Goal: Information Seeking & Learning: Learn about a topic

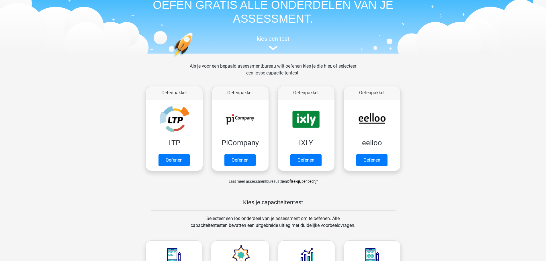
scroll to position [143, 0]
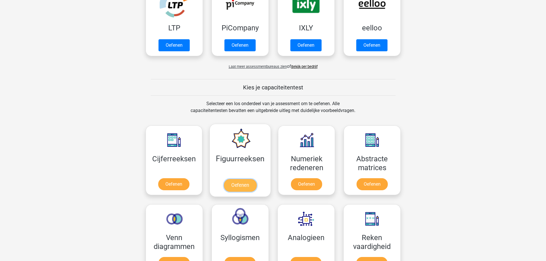
click at [233, 179] on link "Oefenen" at bounding box center [240, 185] width 33 height 13
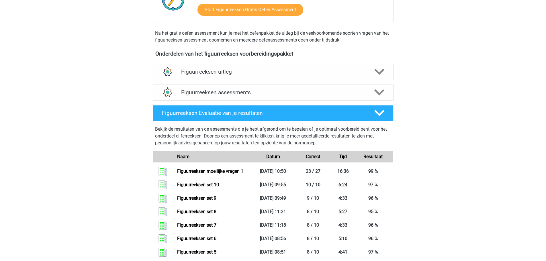
scroll to position [172, 0]
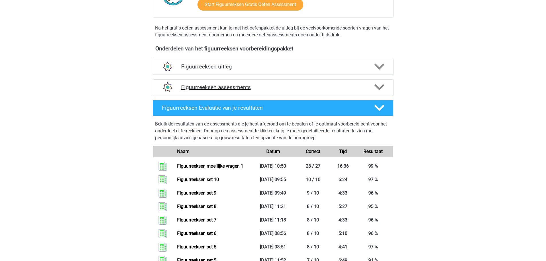
click at [256, 89] on h4 "Figuurreeksen assessments" at bounding box center [273, 87] width 184 height 7
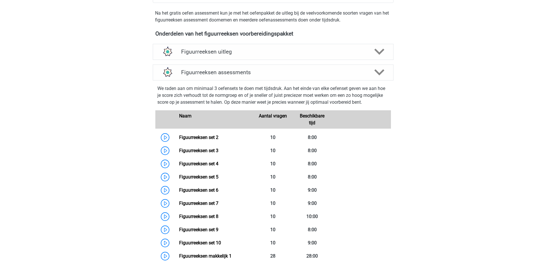
scroll to position [201, 0]
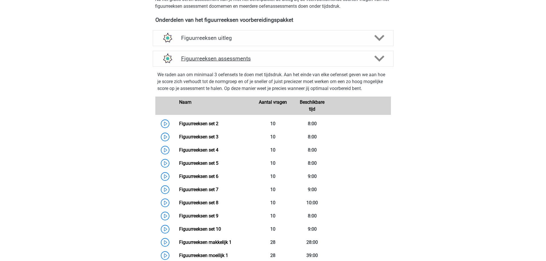
click at [249, 56] on h4 "Figuurreeksen assessments" at bounding box center [273, 58] width 184 height 7
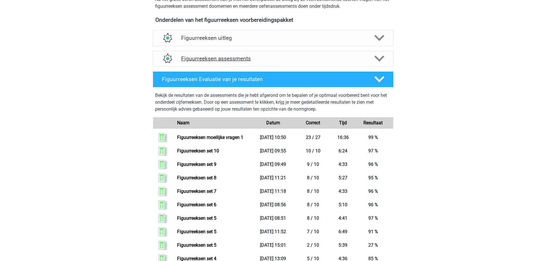
click at [249, 56] on h4 "Figuurreeksen assessments" at bounding box center [273, 58] width 184 height 7
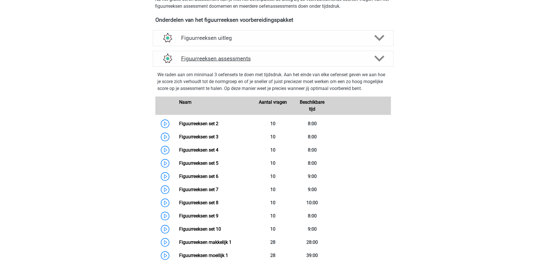
click at [248, 56] on h4 "Figuurreeksen assessments" at bounding box center [273, 58] width 184 height 7
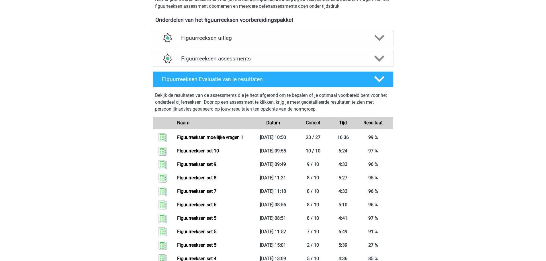
click at [248, 56] on h4 "Figuurreeksen assessments" at bounding box center [273, 58] width 184 height 7
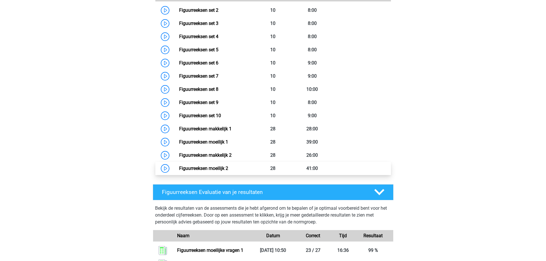
scroll to position [373, 0]
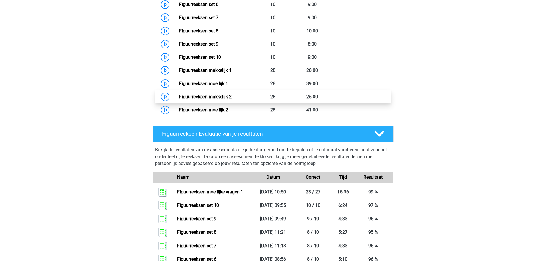
click at [232, 96] on link "Figuurreeksen makkelijk 2" at bounding box center [205, 96] width 52 height 5
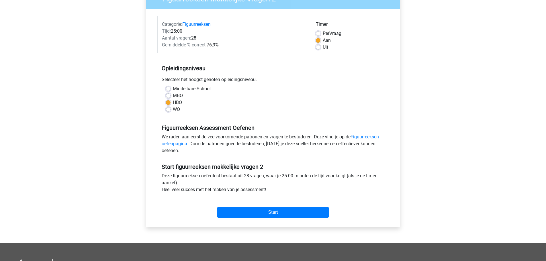
scroll to position [172, 0]
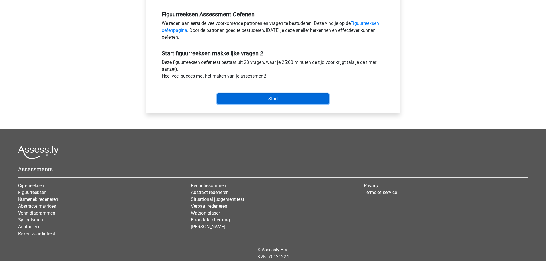
drag, startPoint x: 299, startPoint y: 98, endPoint x: 299, endPoint y: 102, distance: 3.5
click at [299, 98] on input "Start" at bounding box center [273, 99] width 112 height 11
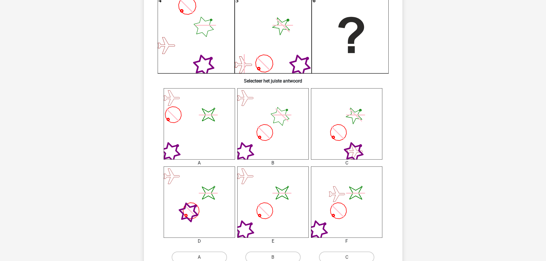
scroll to position [229, 0]
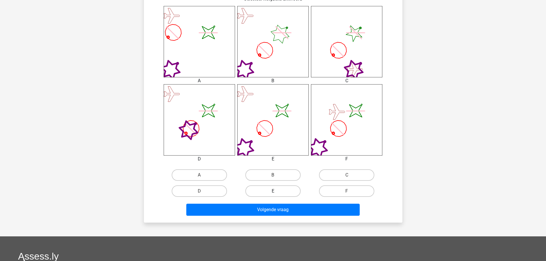
click at [275, 188] on label "E" at bounding box center [273, 191] width 55 height 11
click at [275, 191] on input "E" at bounding box center [275, 193] width 4 height 4
radio input "true"
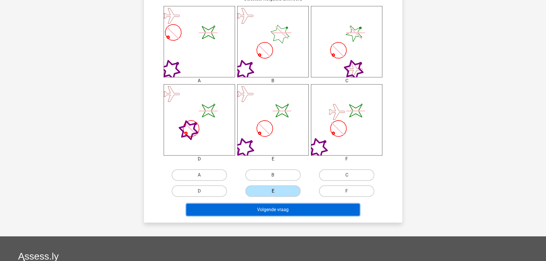
click at [298, 214] on button "Volgende vraag" at bounding box center [273, 210] width 174 height 12
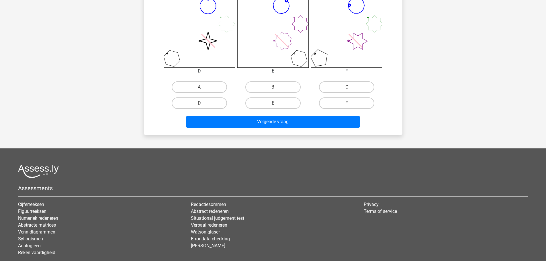
scroll to position [327, 0]
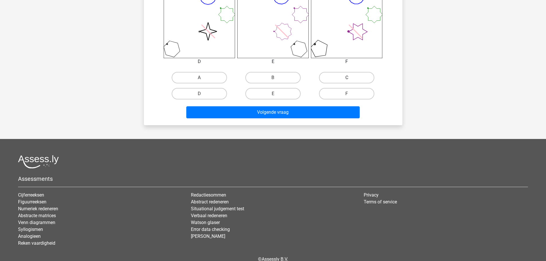
click at [336, 78] on label "C" at bounding box center [346, 77] width 55 height 11
click at [347, 78] on input "C" at bounding box center [349, 80] width 4 height 4
radio input "true"
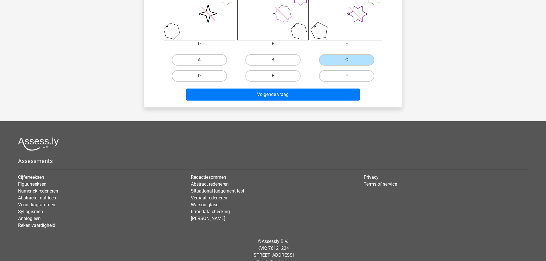
scroll to position [356, 0]
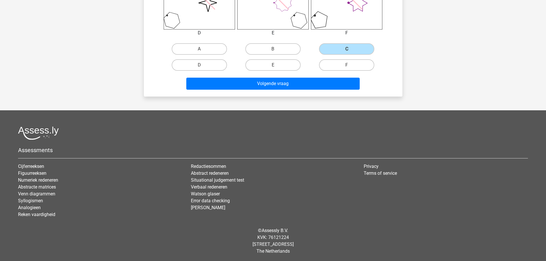
click at [324, 92] on div "Volgende vraag" at bounding box center [273, 85] width 221 height 14
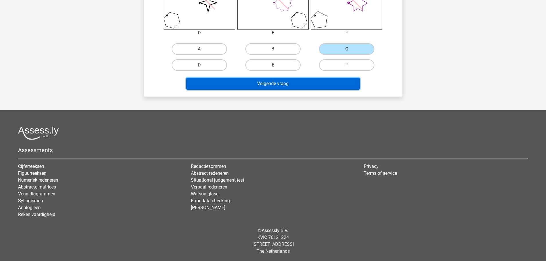
click at [325, 89] on button "Volgende vraag" at bounding box center [273, 84] width 174 height 12
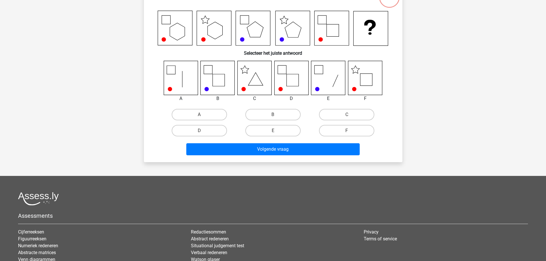
scroll to position [57, 0]
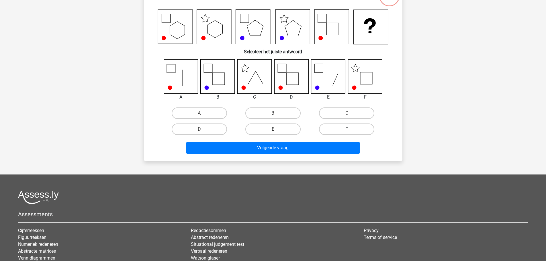
click at [361, 132] on label "F" at bounding box center [346, 129] width 55 height 11
click at [351, 132] on input "F" at bounding box center [349, 131] width 4 height 4
radio input "true"
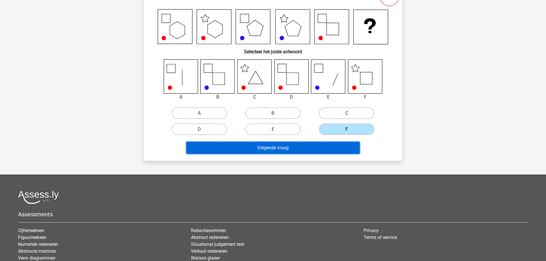
click at [305, 153] on button "Volgende vraag" at bounding box center [273, 148] width 174 height 12
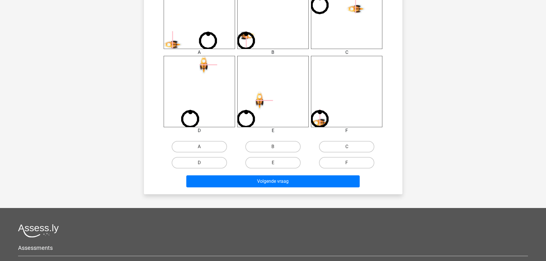
scroll to position [258, 0]
click at [339, 161] on label "F" at bounding box center [346, 162] width 55 height 11
click at [347, 163] on input "F" at bounding box center [349, 165] width 4 height 4
radio input "true"
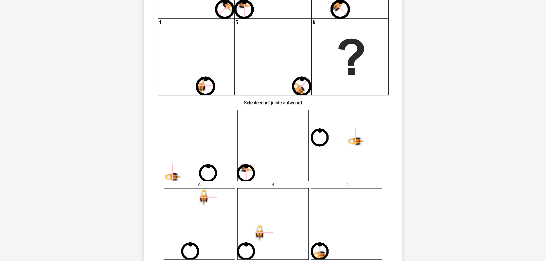
scroll to position [86, 0]
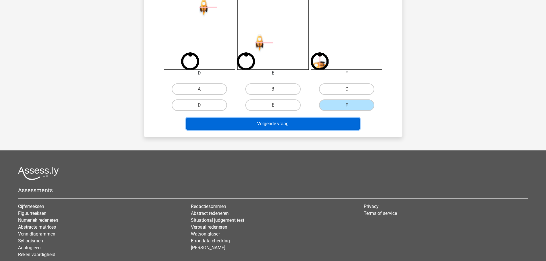
click at [304, 124] on button "Volgende vraag" at bounding box center [273, 124] width 174 height 12
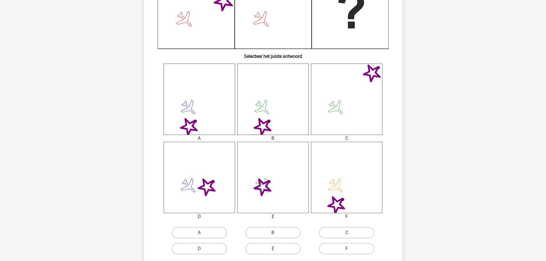
scroll to position [172, 0]
click at [283, 235] on label "B" at bounding box center [273, 232] width 55 height 11
click at [277, 235] on input "B" at bounding box center [275, 235] width 4 height 4
radio input "true"
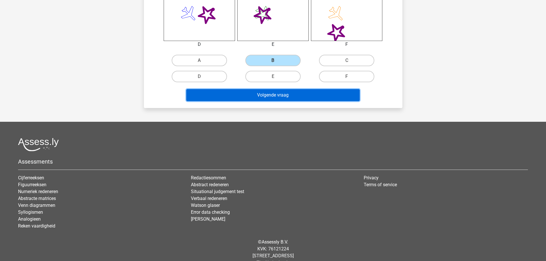
click at [302, 91] on button "Volgende vraag" at bounding box center [273, 95] width 174 height 12
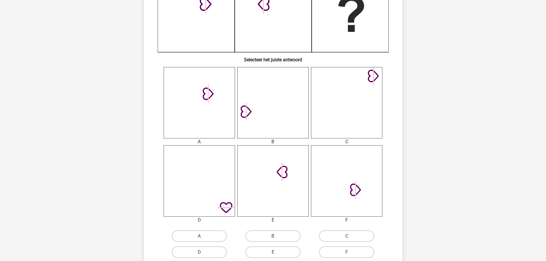
scroll to position [201, 0]
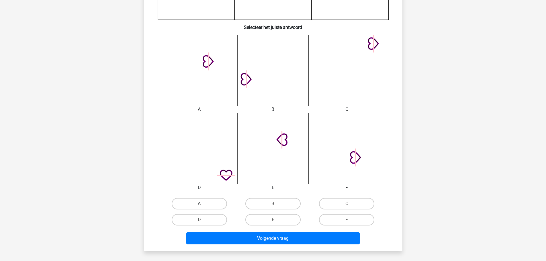
click at [214, 201] on label "A" at bounding box center [199, 203] width 55 height 11
click at [203, 204] on input "A" at bounding box center [201, 206] width 4 height 4
radio input "true"
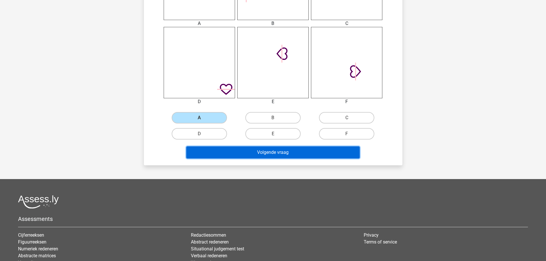
click at [331, 149] on button "Volgende vraag" at bounding box center [273, 153] width 174 height 12
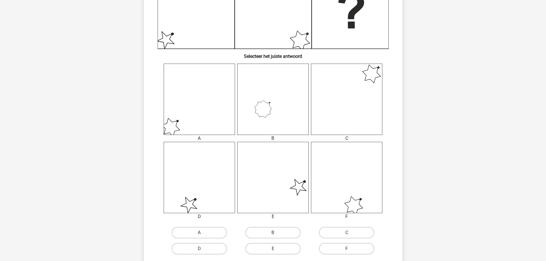
scroll to position [229, 0]
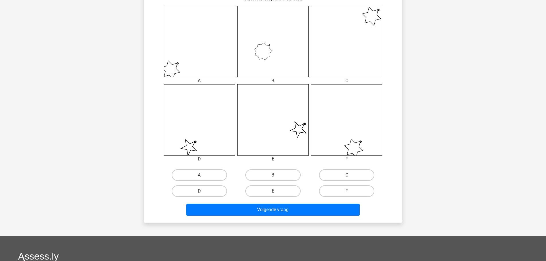
click at [345, 189] on label "F" at bounding box center [346, 191] width 55 height 11
click at [347, 191] on input "F" at bounding box center [349, 193] width 4 height 4
radio input "true"
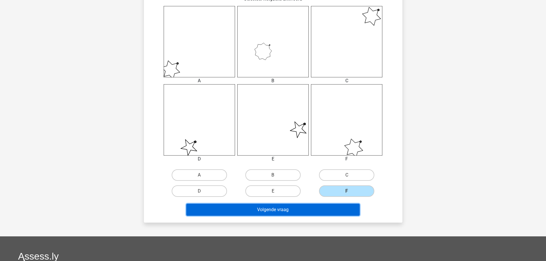
click at [334, 212] on button "Volgende vraag" at bounding box center [273, 210] width 174 height 12
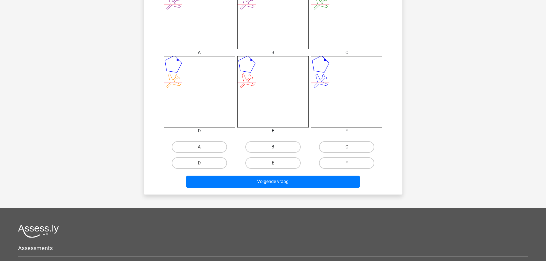
scroll to position [258, 0]
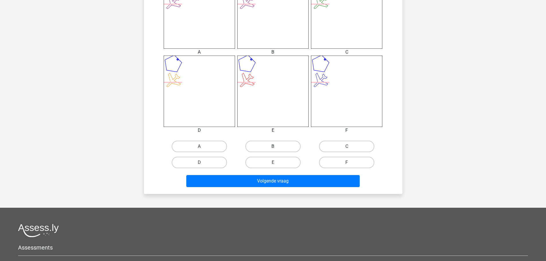
click at [284, 147] on label "B" at bounding box center [273, 146] width 55 height 11
click at [277, 147] on input "B" at bounding box center [275, 149] width 4 height 4
radio input "true"
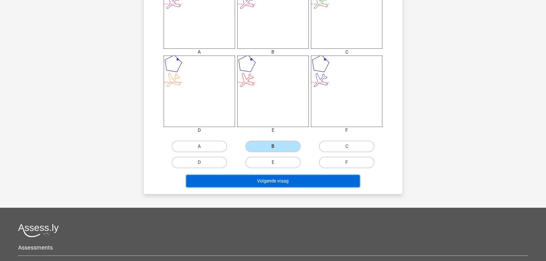
click at [307, 183] on button "Volgende vraag" at bounding box center [273, 181] width 174 height 12
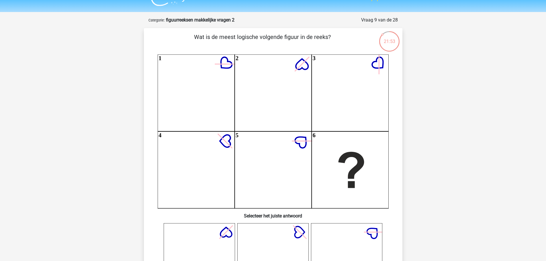
scroll to position [299, 0]
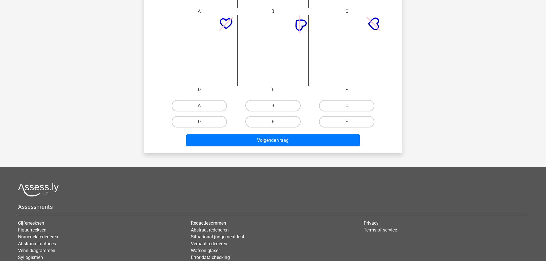
click at [218, 125] on label "D" at bounding box center [199, 121] width 55 height 11
click at [203, 125] on input "D" at bounding box center [201, 124] width 4 height 4
radio input "true"
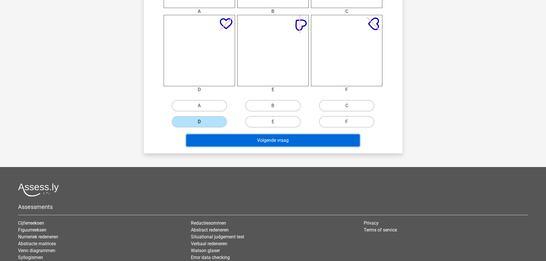
click at [253, 142] on button "Volgende vraag" at bounding box center [273, 141] width 174 height 12
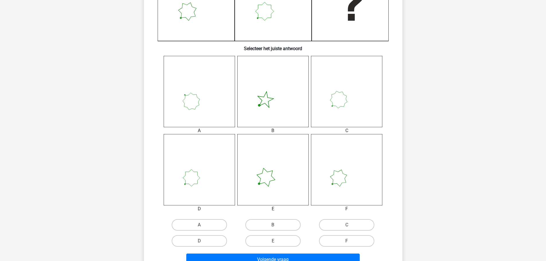
scroll to position [229, 0]
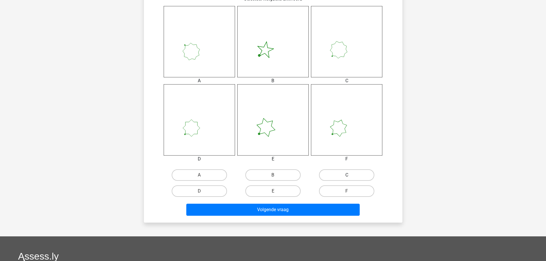
click at [358, 177] on label "C" at bounding box center [346, 175] width 55 height 11
click at [351, 177] on input "C" at bounding box center [349, 177] width 4 height 4
radio input "true"
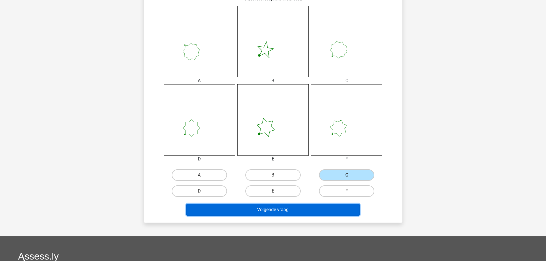
click at [293, 213] on button "Volgende vraag" at bounding box center [273, 210] width 174 height 12
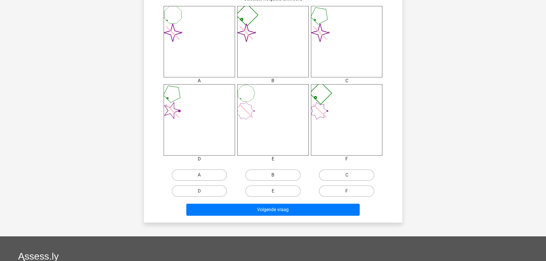
drag, startPoint x: 270, startPoint y: 176, endPoint x: 270, endPoint y: 180, distance: 4.4
click at [270, 178] on label "B" at bounding box center [273, 175] width 55 height 11
click at [273, 178] on input "B" at bounding box center [275, 177] width 4 height 4
radio input "true"
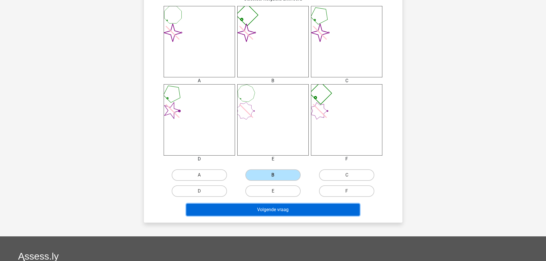
click at [280, 208] on button "Volgende vraag" at bounding box center [273, 210] width 174 height 12
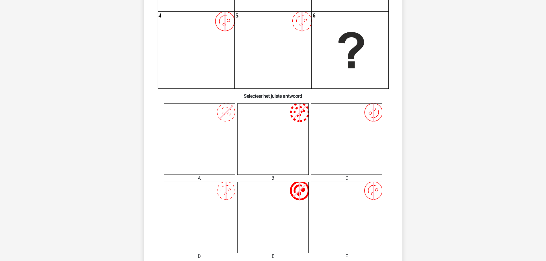
scroll to position [143, 0]
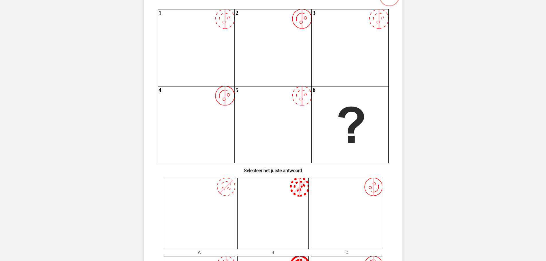
drag, startPoint x: 349, startPoint y: 125, endPoint x: 321, endPoint y: 133, distance: 28.8
click at [307, 126] on icon "image/svg+xml 1 image/svg+xml 2 image/svg+xml 3 image/svg+xml 4 image/svg+xml 5…" at bounding box center [273, 86] width 231 height 154
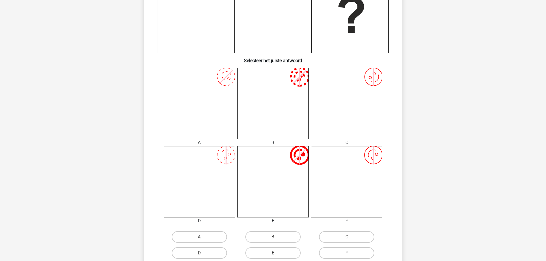
scroll to position [201, 0]
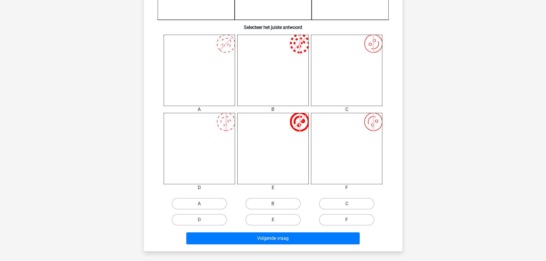
click at [368, 219] on label "F" at bounding box center [346, 219] width 55 height 11
click at [351, 220] on input "F" at bounding box center [349, 222] width 4 height 4
radio input "true"
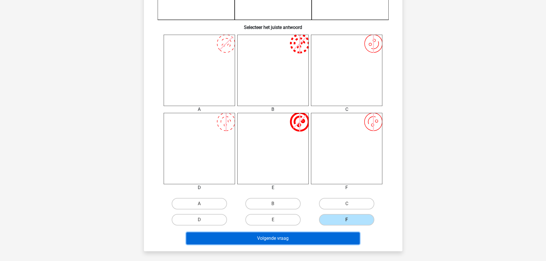
click at [321, 238] on button "Volgende vraag" at bounding box center [273, 239] width 174 height 12
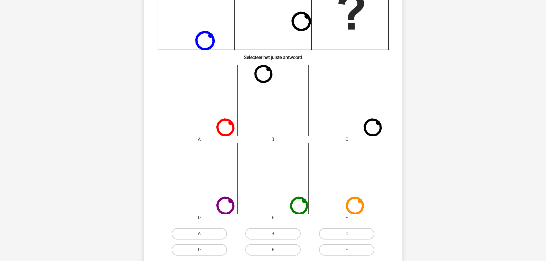
scroll to position [172, 0]
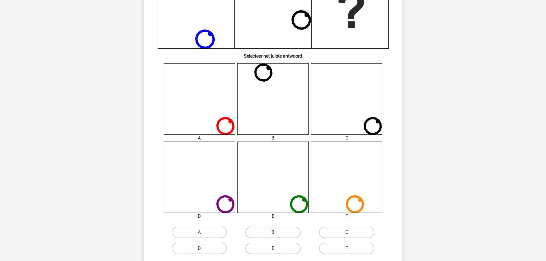
click at [370, 230] on label "C" at bounding box center [346, 232] width 55 height 11
click at [351, 233] on input "C" at bounding box center [349, 235] width 4 height 4
radio input "true"
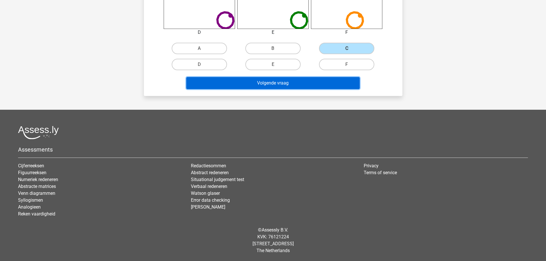
click at [303, 81] on button "Volgende vraag" at bounding box center [273, 83] width 174 height 12
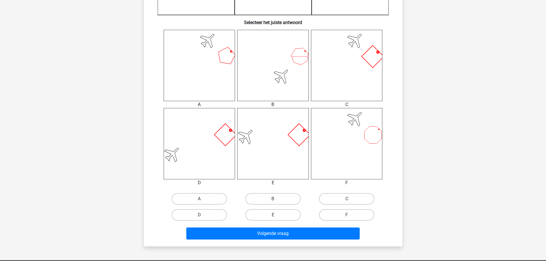
scroll to position [258, 0]
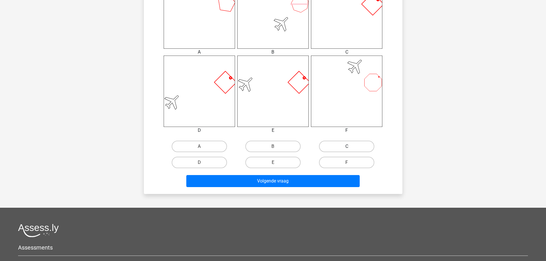
click at [351, 143] on label "C" at bounding box center [346, 146] width 55 height 11
click at [351, 147] on input "C" at bounding box center [349, 149] width 4 height 4
radio input "true"
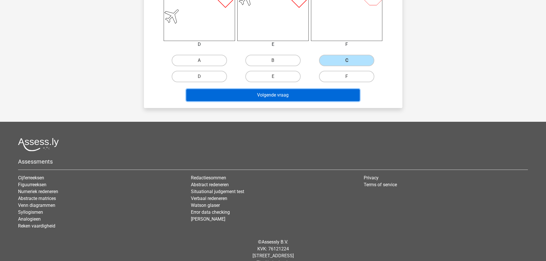
click at [305, 89] on button "Volgende vraag" at bounding box center [273, 95] width 174 height 12
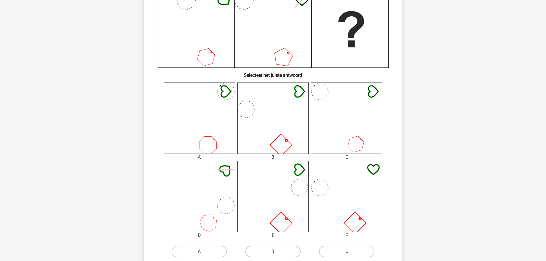
scroll to position [172, 0]
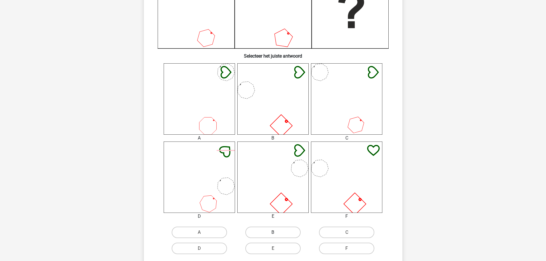
click at [290, 227] on div "A B C D" at bounding box center [273, 160] width 240 height 194
click at [294, 230] on label "B" at bounding box center [273, 232] width 55 height 11
click at [277, 233] on input "B" at bounding box center [275, 235] width 4 height 4
radio input "true"
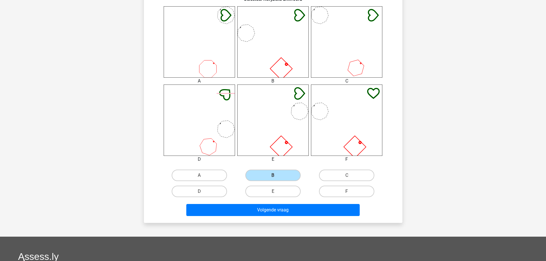
scroll to position [316, 0]
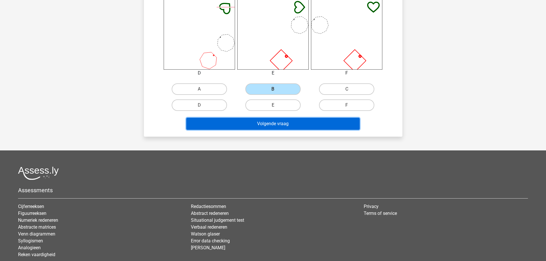
click at [311, 120] on button "Volgende vraag" at bounding box center [273, 124] width 174 height 12
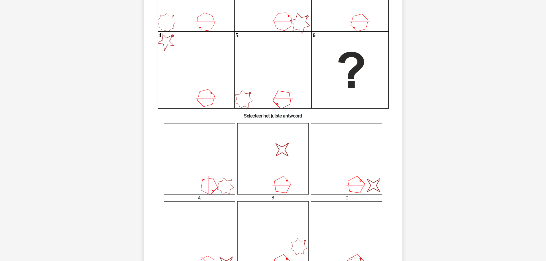
scroll to position [172, 0]
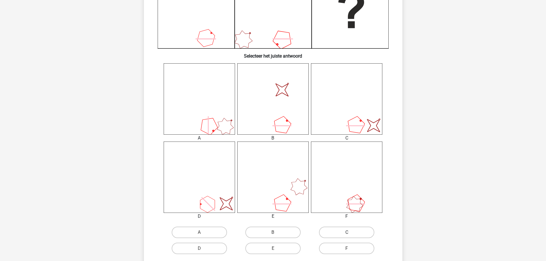
drag, startPoint x: 336, startPoint y: 232, endPoint x: 333, endPoint y: 232, distance: 3.2
click at [334, 232] on label "C" at bounding box center [346, 232] width 55 height 11
click at [347, 233] on input "C" at bounding box center [349, 235] width 4 height 4
radio input "true"
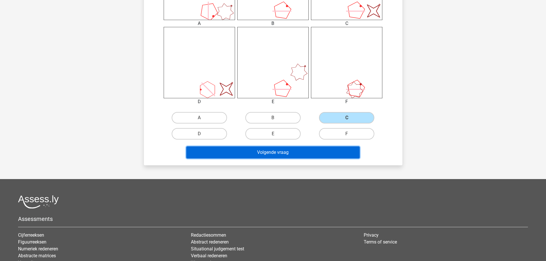
click at [292, 153] on button "Volgende vraag" at bounding box center [273, 153] width 174 height 12
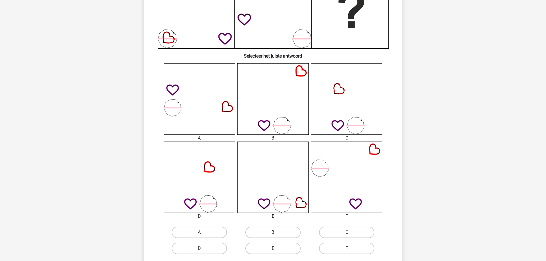
click at [289, 231] on label "B" at bounding box center [273, 232] width 55 height 11
click at [277, 233] on input "B" at bounding box center [275, 235] width 4 height 4
radio input "true"
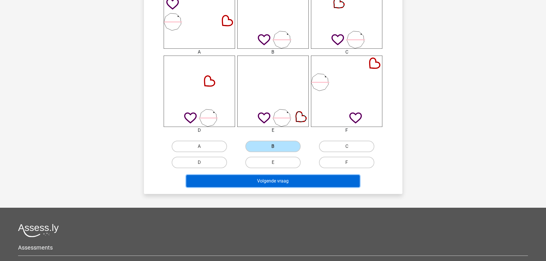
click at [299, 183] on button "Volgende vraag" at bounding box center [273, 181] width 174 height 12
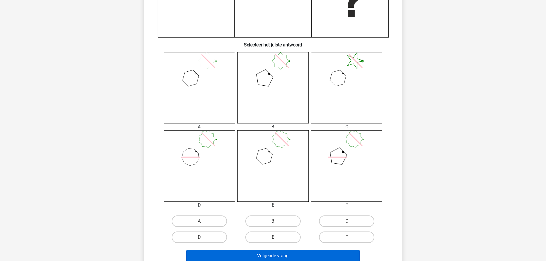
scroll to position [258, 0]
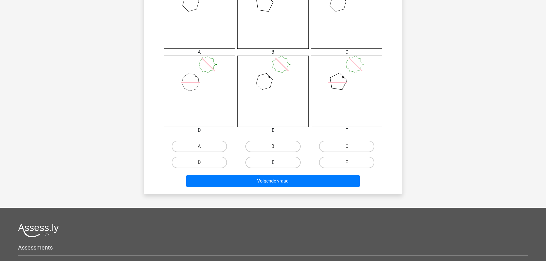
click at [272, 165] on label "E" at bounding box center [273, 162] width 55 height 11
click at [273, 165] on input "E" at bounding box center [275, 165] width 4 height 4
radio input "true"
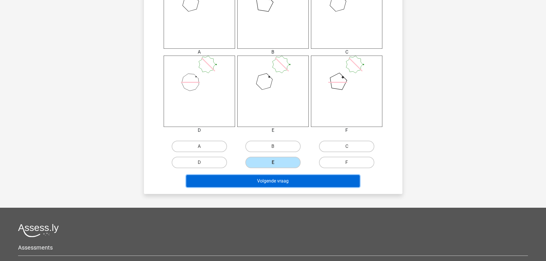
click at [288, 183] on button "Volgende vraag" at bounding box center [273, 181] width 174 height 12
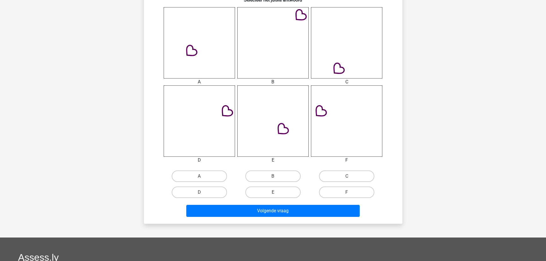
scroll to position [229, 0]
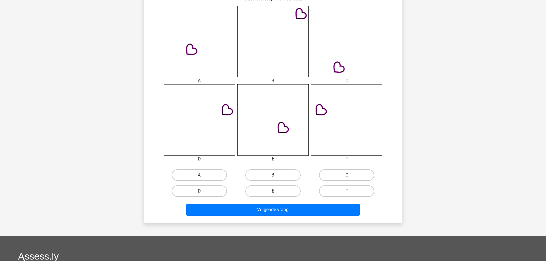
click at [291, 194] on label "E" at bounding box center [273, 191] width 55 height 11
click at [277, 194] on input "E" at bounding box center [275, 193] width 4 height 4
radio input "true"
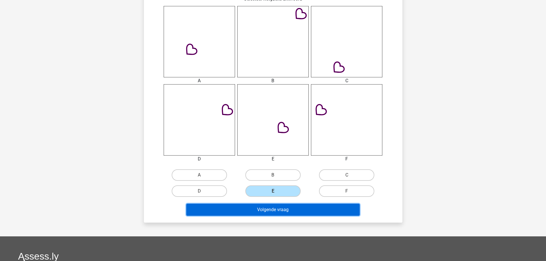
click at [332, 213] on button "Volgende vraag" at bounding box center [273, 210] width 174 height 12
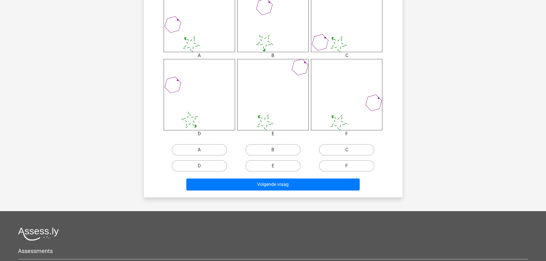
scroll to position [258, 0]
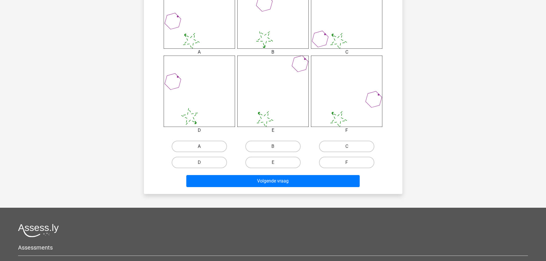
drag, startPoint x: 204, startPoint y: 142, endPoint x: 212, endPoint y: 147, distance: 9.6
click at [204, 142] on label "A" at bounding box center [199, 146] width 55 height 11
click at [203, 147] on input "A" at bounding box center [201, 149] width 4 height 4
radio input "true"
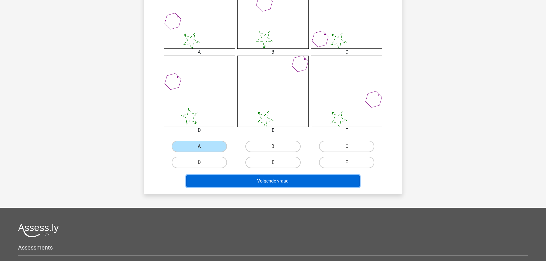
click at [298, 181] on button "Volgende vraag" at bounding box center [273, 181] width 174 height 12
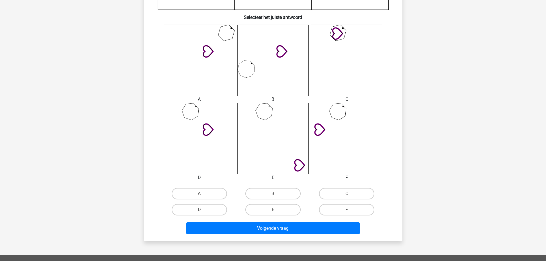
scroll to position [201, 0]
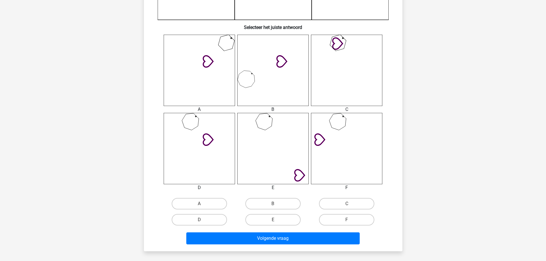
drag, startPoint x: 214, startPoint y: 220, endPoint x: 225, endPoint y: 229, distance: 14.5
click at [214, 221] on label "D" at bounding box center [199, 219] width 55 height 11
click at [203, 221] on input "D" at bounding box center [201, 222] width 4 height 4
radio input "true"
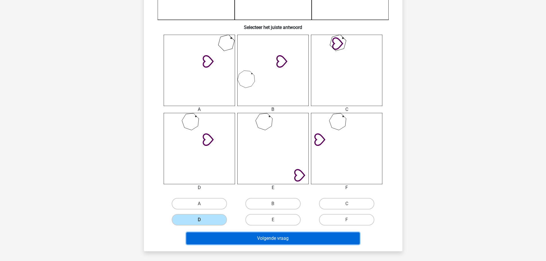
click at [308, 241] on button "Volgende vraag" at bounding box center [273, 239] width 174 height 12
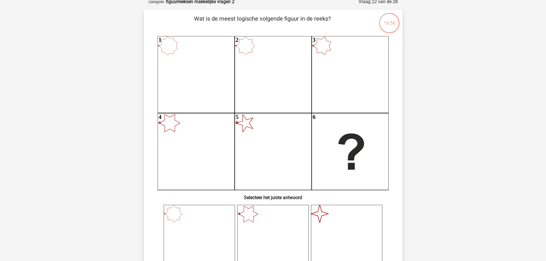
scroll to position [29, 0]
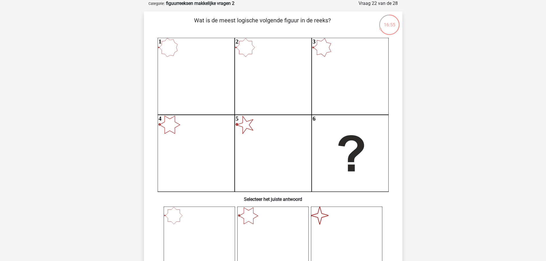
drag, startPoint x: 230, startPoint y: 166, endPoint x: 173, endPoint y: 160, distance: 57.7
click at [173, 160] on icon "1 2 3 4 5 6" at bounding box center [273, 115] width 231 height 154
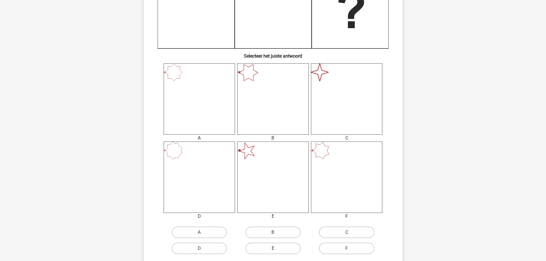
drag, startPoint x: 292, startPoint y: 252, endPoint x: 290, endPoint y: 254, distance: 3.1
click at [292, 253] on label "E" at bounding box center [273, 248] width 55 height 11
click at [277, 252] on input "E" at bounding box center [275, 251] width 4 height 4
radio input "true"
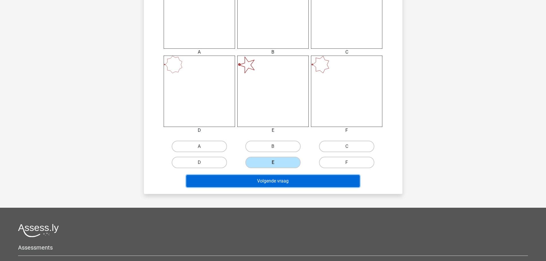
click at [287, 185] on button "Volgende vraag" at bounding box center [273, 181] width 174 height 12
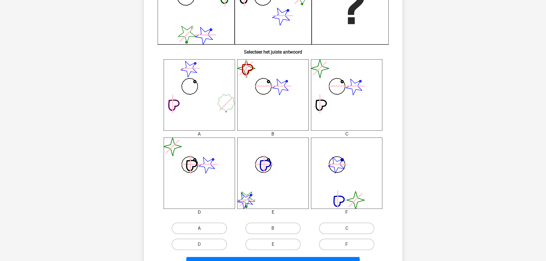
scroll to position [182, 0]
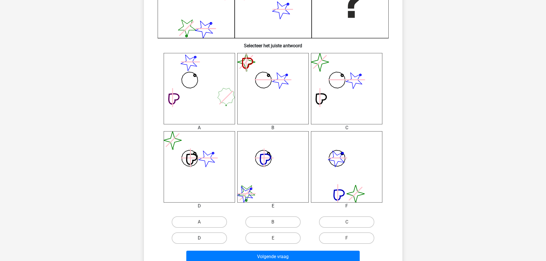
click at [216, 240] on label "D" at bounding box center [199, 238] width 55 height 11
click at [203, 240] on input "D" at bounding box center [201, 240] width 4 height 4
radio input "true"
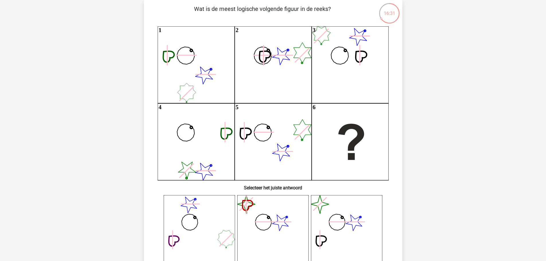
scroll to position [39, 0]
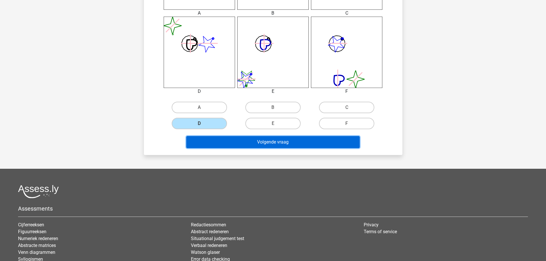
click at [302, 139] on button "Volgende vraag" at bounding box center [273, 142] width 174 height 12
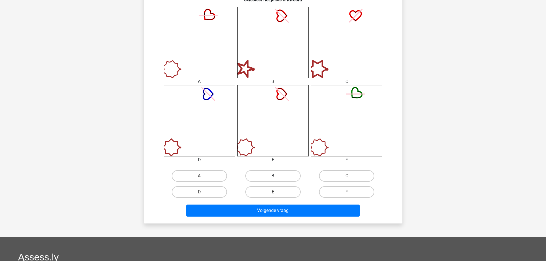
scroll to position [229, 0]
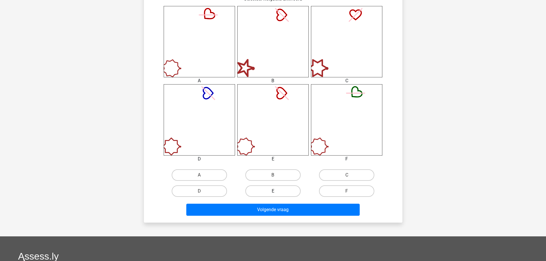
click at [287, 194] on label "E" at bounding box center [273, 191] width 55 height 11
click at [277, 194] on input "E" at bounding box center [275, 193] width 4 height 4
radio input "true"
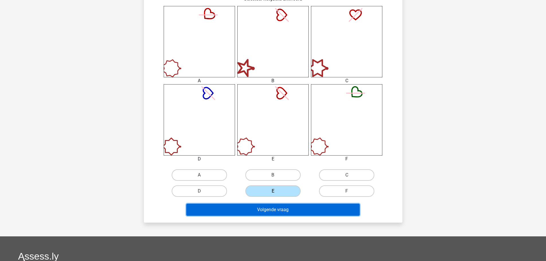
click at [308, 212] on button "Volgende vraag" at bounding box center [273, 210] width 174 height 12
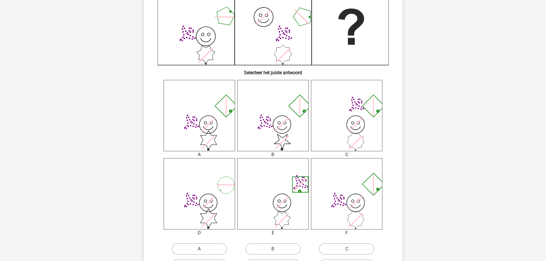
scroll to position [172, 0]
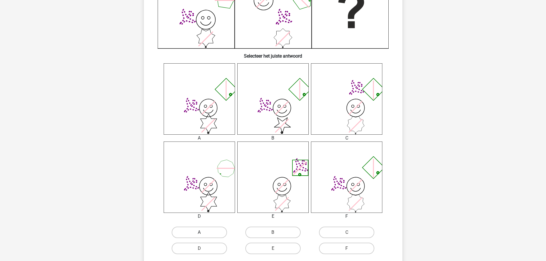
click at [218, 233] on label "A" at bounding box center [199, 232] width 55 height 11
click at [203, 233] on input "A" at bounding box center [201, 235] width 4 height 4
radio input "true"
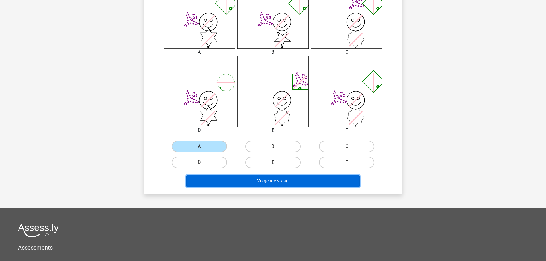
click at [316, 184] on button "Volgende vraag" at bounding box center [273, 181] width 174 height 12
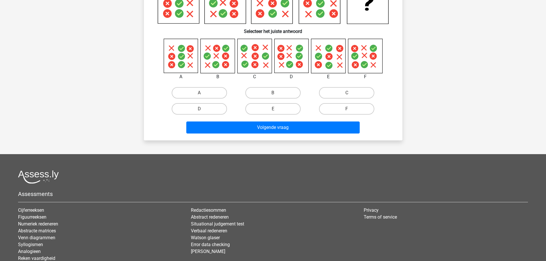
scroll to position [115, 0]
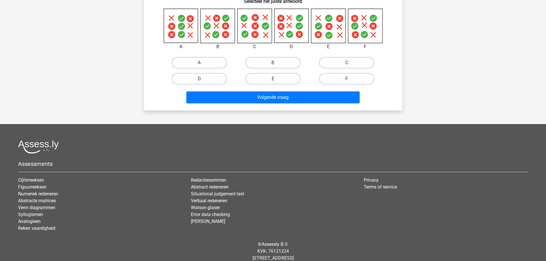
click at [361, 82] on label "F" at bounding box center [346, 78] width 55 height 11
click at [351, 82] on input "F" at bounding box center [349, 81] width 4 height 4
radio input "true"
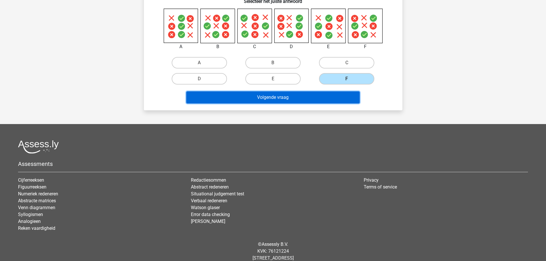
click at [323, 98] on button "Volgende vraag" at bounding box center [273, 98] width 174 height 12
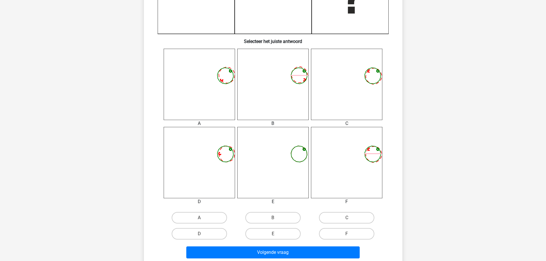
scroll to position [201, 0]
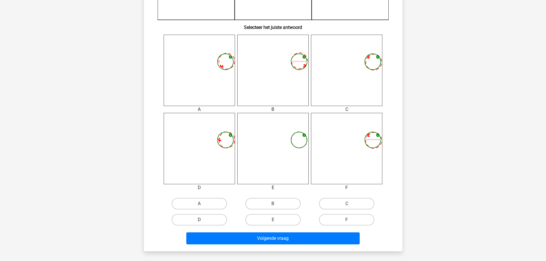
click at [210, 221] on label "D" at bounding box center [199, 219] width 55 height 11
click at [203, 221] on input "D" at bounding box center [201, 222] width 4 height 4
radio input "true"
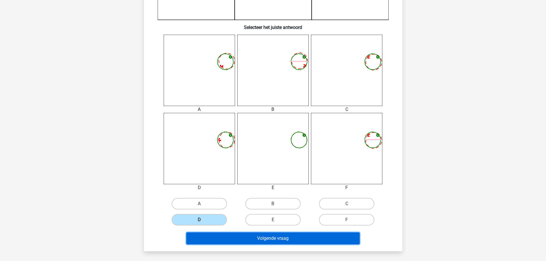
click at [257, 244] on button "Volgende vraag" at bounding box center [273, 239] width 174 height 12
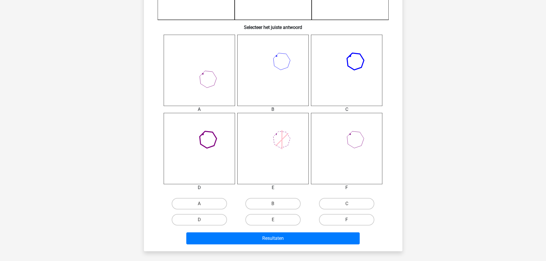
click at [344, 221] on label "F" at bounding box center [346, 219] width 55 height 11
click at [347, 221] on input "F" at bounding box center [349, 222] width 4 height 4
radio input "true"
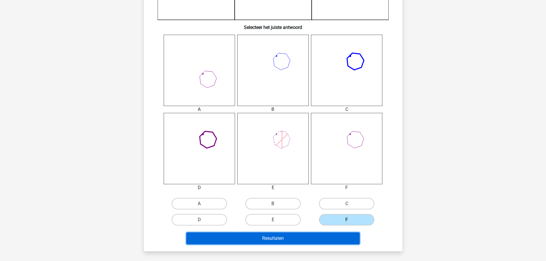
click at [319, 240] on button "Resultaten" at bounding box center [273, 239] width 174 height 12
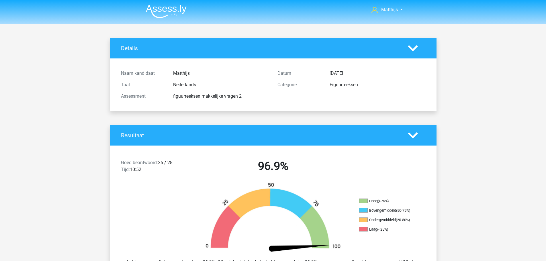
click at [169, 13] on img at bounding box center [166, 11] width 41 height 13
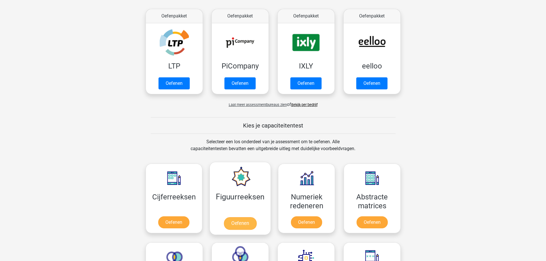
scroll to position [201, 0]
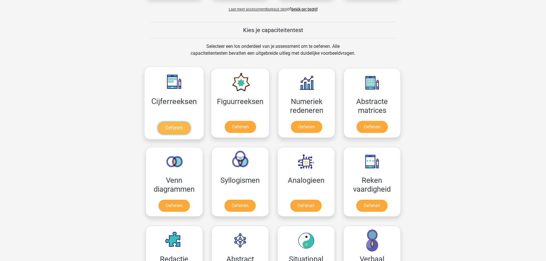
click at [163, 122] on link "Oefenen" at bounding box center [174, 128] width 33 height 13
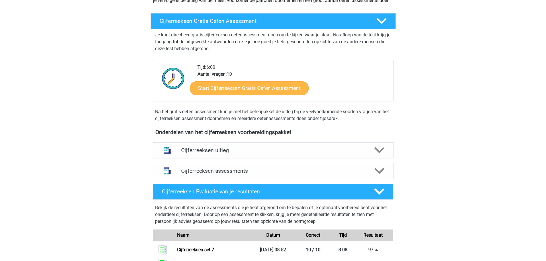
scroll to position [201, 0]
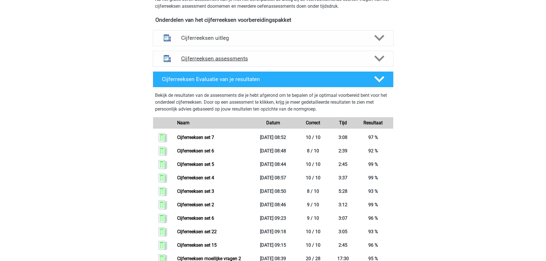
click at [283, 67] on div "Cijferreeksen assessments" at bounding box center [273, 59] width 241 height 16
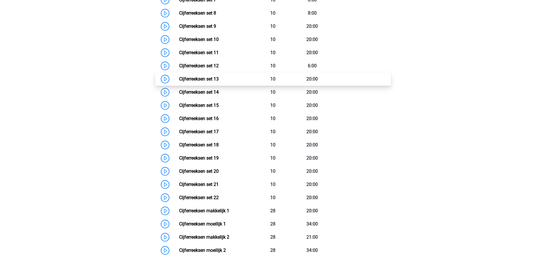
scroll to position [373, 0]
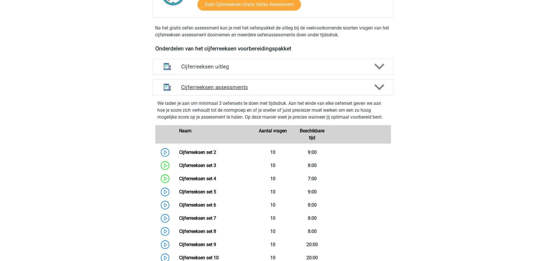
click at [302, 90] on div "Cijferreeksen assessments" at bounding box center [273, 87] width 241 height 16
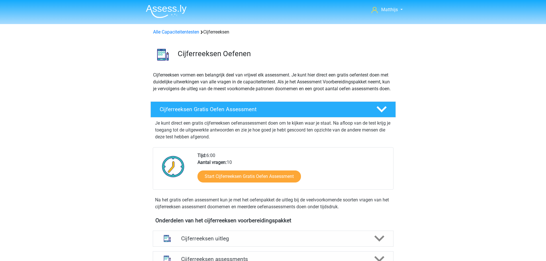
scroll to position [115, 0]
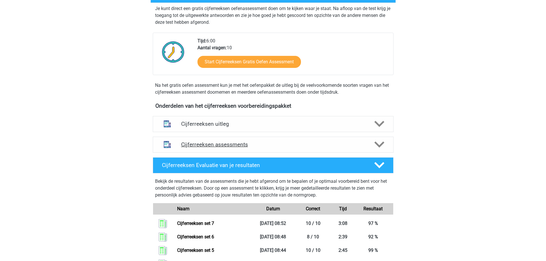
click at [297, 148] on h4 "Cijferreeksen assessments" at bounding box center [273, 144] width 184 height 7
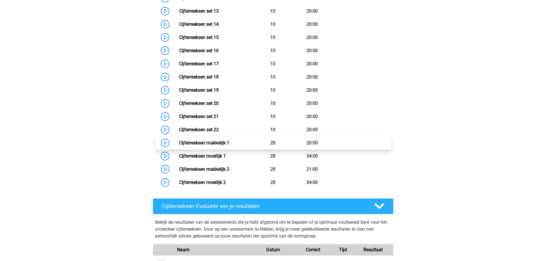
scroll to position [459, 0]
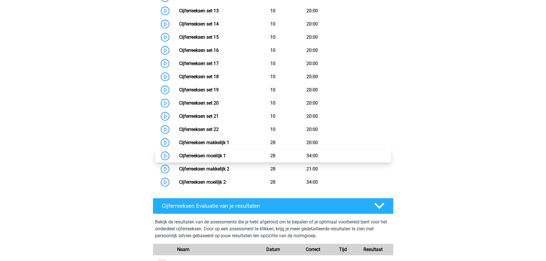
click at [226, 159] on link "Cijferreeksen moeilijk 1" at bounding box center [202, 155] width 47 height 5
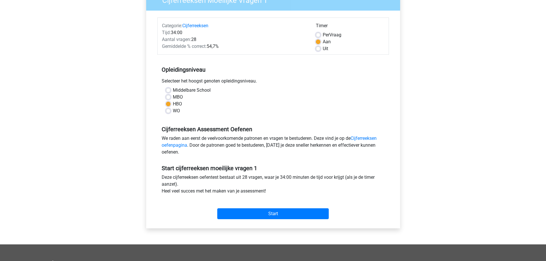
scroll to position [57, 0]
click at [295, 210] on input "Start" at bounding box center [273, 213] width 112 height 11
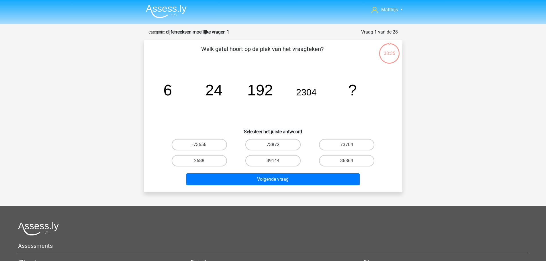
click at [289, 145] on label "73872" at bounding box center [273, 144] width 55 height 11
click at [277, 145] on input "73872" at bounding box center [275, 147] width 4 height 4
radio input "true"
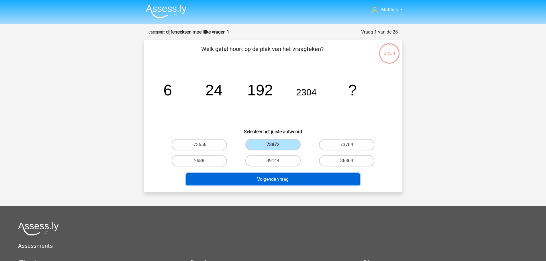
click at [272, 181] on button "Volgende vraag" at bounding box center [273, 180] width 174 height 12
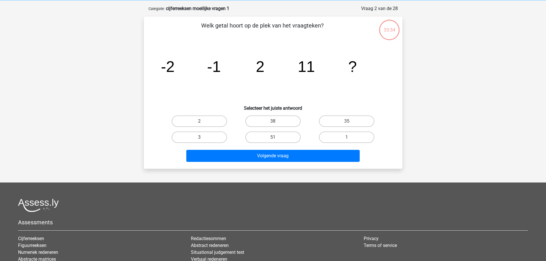
scroll to position [29, 0]
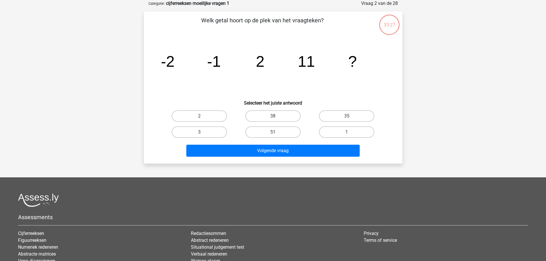
click at [291, 116] on label "38" at bounding box center [273, 115] width 55 height 11
click at [277, 116] on input "38" at bounding box center [275, 118] width 4 height 4
radio input "true"
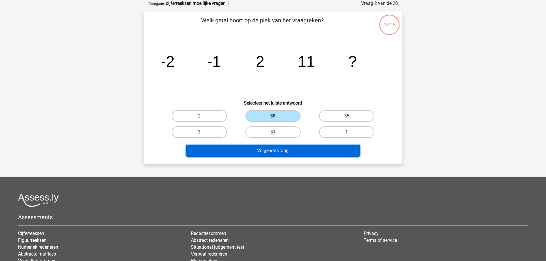
click at [345, 153] on button "Volgende vraag" at bounding box center [273, 151] width 174 height 12
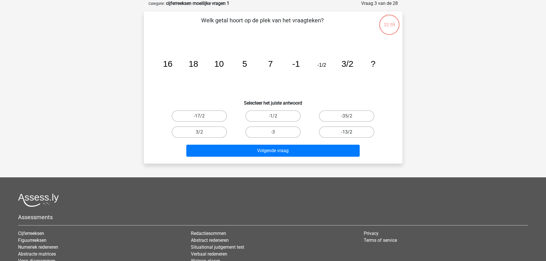
click at [365, 133] on label "-13/2" at bounding box center [346, 131] width 55 height 11
click at [351, 133] on input "-13/2" at bounding box center [349, 134] width 4 height 4
radio input "true"
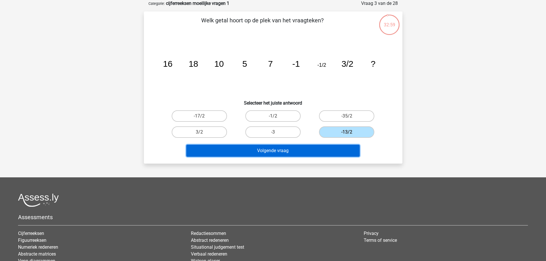
click at [338, 152] on button "Volgende vraag" at bounding box center [273, 151] width 174 height 12
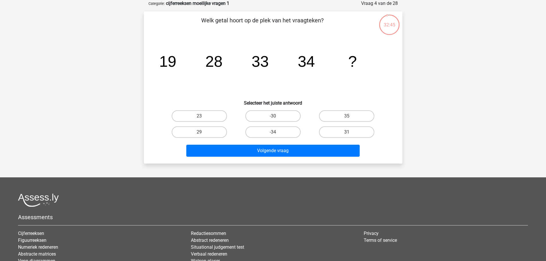
click at [351, 130] on label "31" at bounding box center [346, 131] width 55 height 11
click at [351, 132] on input "31" at bounding box center [349, 134] width 4 height 4
radio input "true"
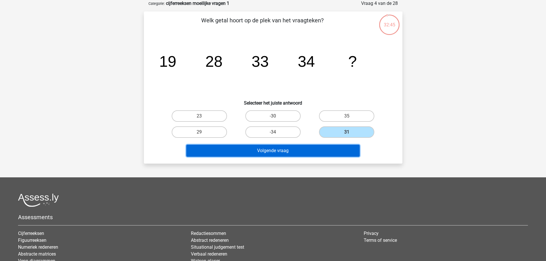
click at [305, 149] on button "Volgende vraag" at bounding box center [273, 151] width 174 height 12
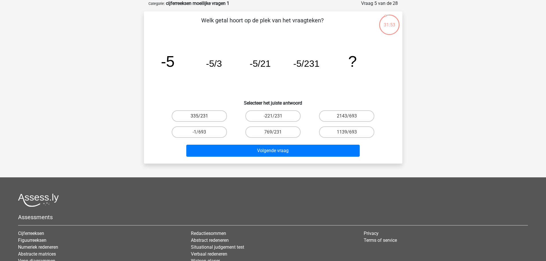
click at [209, 113] on label "335/231" at bounding box center [199, 115] width 55 height 11
click at [203, 116] on input "335/231" at bounding box center [201, 118] width 4 height 4
radio input "true"
click at [337, 132] on label "1139/693" at bounding box center [346, 131] width 55 height 11
click at [347, 132] on input "1139/693" at bounding box center [349, 134] width 4 height 4
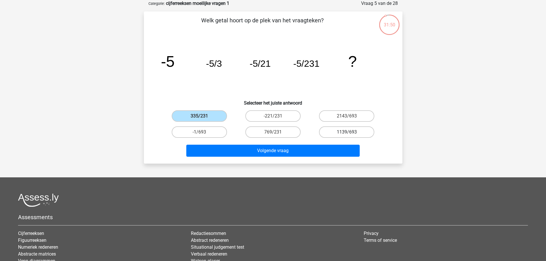
radio input "true"
click at [342, 114] on label "2143/693" at bounding box center [346, 115] width 55 height 11
click at [347, 116] on input "2143/693" at bounding box center [349, 118] width 4 height 4
radio input "true"
click at [274, 120] on label "-221/231" at bounding box center [273, 115] width 55 height 11
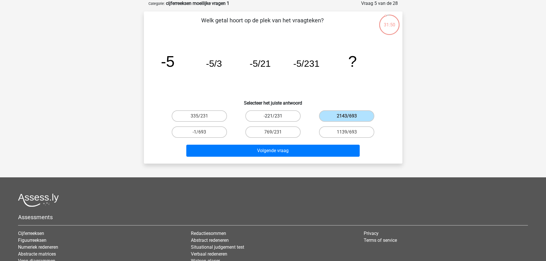
click at [274, 120] on input "-221/231" at bounding box center [275, 118] width 4 height 4
radio input "true"
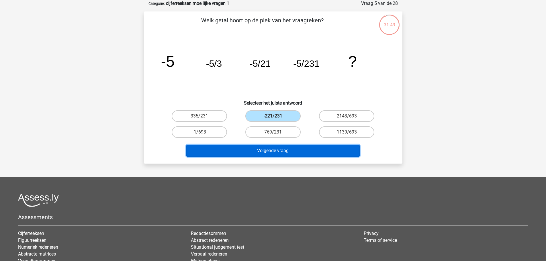
click at [304, 150] on button "Volgende vraag" at bounding box center [273, 151] width 174 height 12
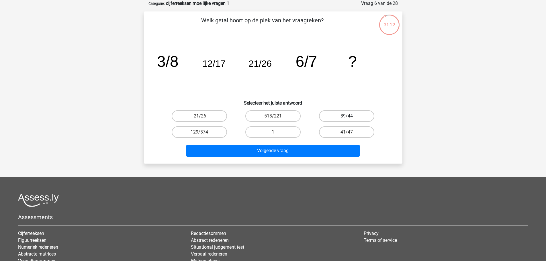
click at [359, 114] on label "39/44" at bounding box center [346, 115] width 55 height 11
click at [351, 116] on input "39/44" at bounding box center [349, 118] width 4 height 4
radio input "true"
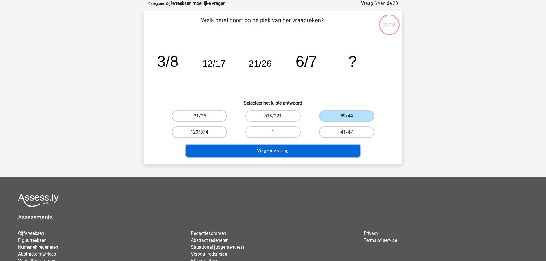
click at [287, 149] on button "Volgende vraag" at bounding box center [273, 151] width 174 height 12
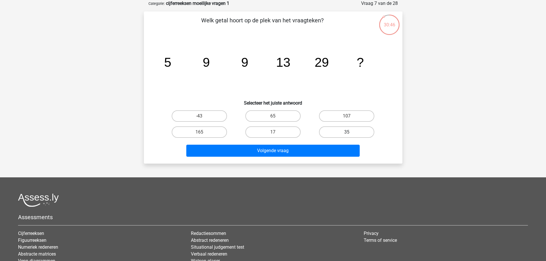
click at [343, 134] on label "35" at bounding box center [346, 131] width 55 height 11
click at [347, 134] on input "35" at bounding box center [349, 134] width 4 height 4
radio input "true"
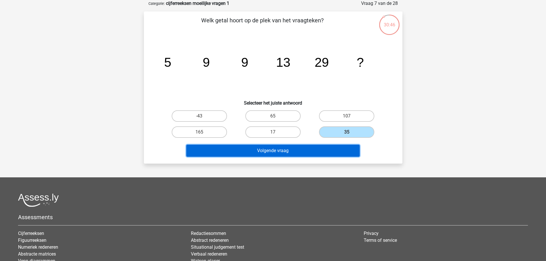
click at [325, 148] on button "Volgende vraag" at bounding box center [273, 151] width 174 height 12
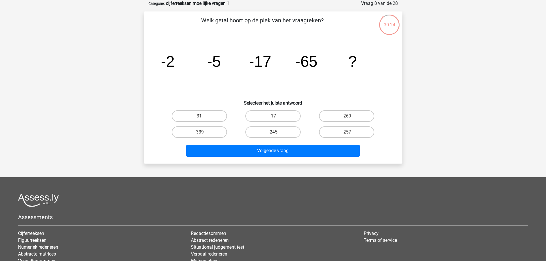
click at [350, 135] on input "-257" at bounding box center [349, 134] width 4 height 4
radio input "true"
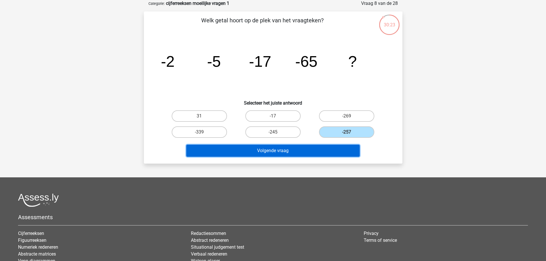
click at [326, 150] on button "Volgende vraag" at bounding box center [273, 151] width 174 height 12
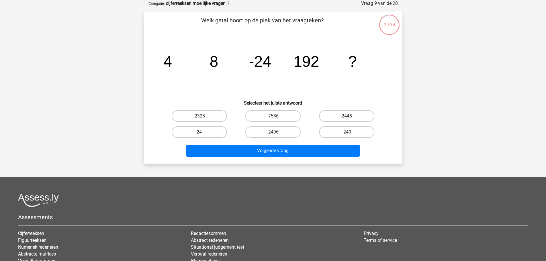
click at [361, 112] on label "2448" at bounding box center [346, 115] width 55 height 11
click at [351, 116] on input "2448" at bounding box center [349, 118] width 4 height 4
radio input "true"
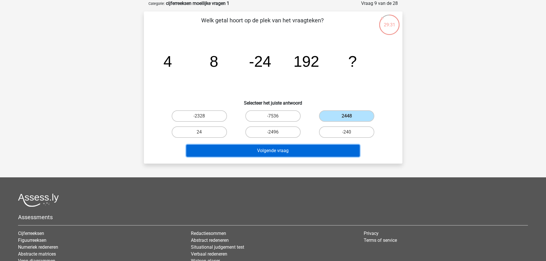
click at [326, 149] on button "Volgende vraag" at bounding box center [273, 151] width 174 height 12
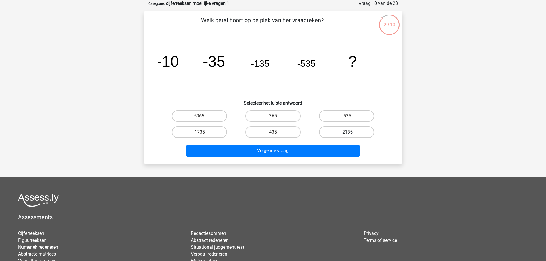
click at [351, 128] on label "-2135" at bounding box center [346, 131] width 55 height 11
click at [351, 132] on input "-2135" at bounding box center [349, 134] width 4 height 4
radio input "true"
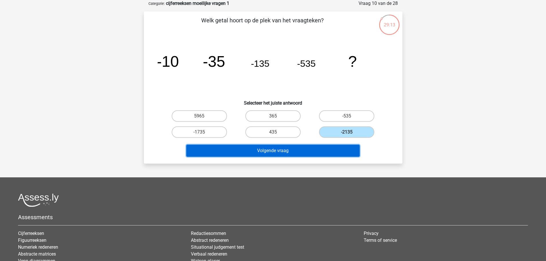
click at [326, 150] on button "Volgende vraag" at bounding box center [273, 151] width 174 height 12
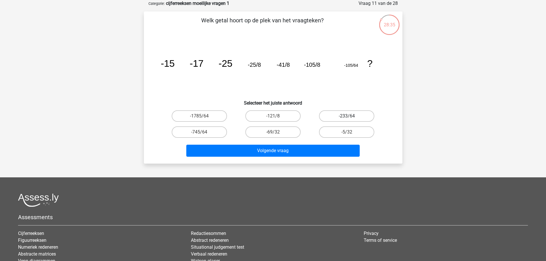
click at [363, 117] on label "-233/64" at bounding box center [346, 115] width 55 height 11
click at [351, 117] on input "-233/64" at bounding box center [349, 118] width 4 height 4
radio input "true"
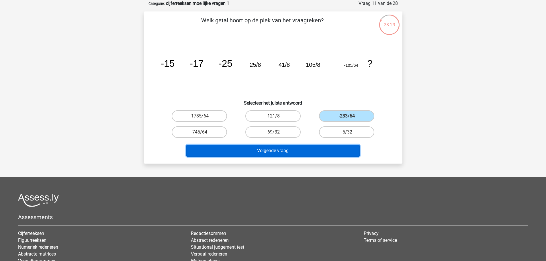
click at [317, 149] on button "Volgende vraag" at bounding box center [273, 151] width 174 height 12
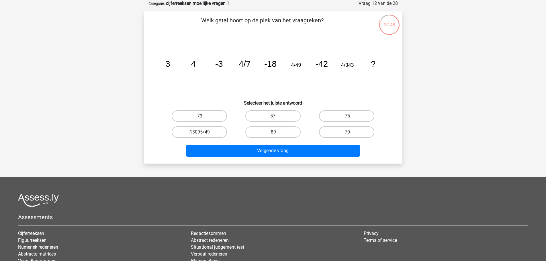
click at [347, 116] on input "-75" at bounding box center [349, 118] width 4 height 4
radio input "true"
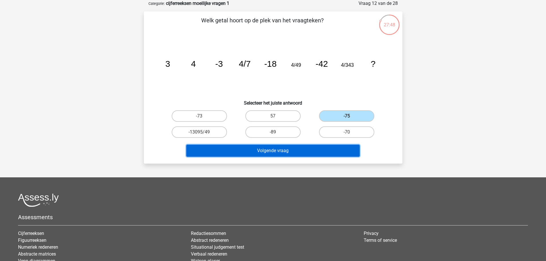
click at [311, 148] on button "Volgende vraag" at bounding box center [273, 151] width 174 height 12
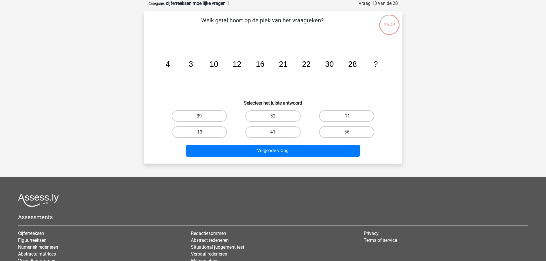
click at [216, 114] on label "39" at bounding box center [199, 115] width 55 height 11
click at [203, 116] on input "39" at bounding box center [201, 118] width 4 height 4
radio input "true"
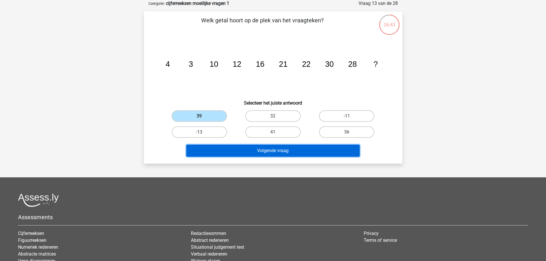
drag, startPoint x: 276, startPoint y: 152, endPoint x: 283, endPoint y: 154, distance: 7.6
click at [278, 152] on button "Volgende vraag" at bounding box center [273, 151] width 174 height 12
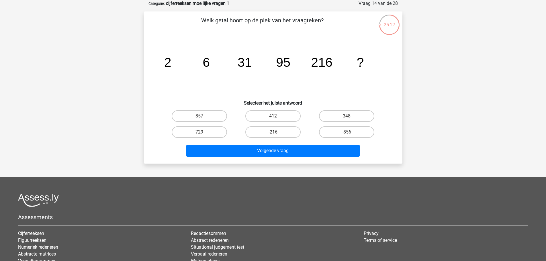
drag, startPoint x: 196, startPoint y: 129, endPoint x: 233, endPoint y: 133, distance: 37.2
click at [197, 129] on label "729" at bounding box center [199, 131] width 55 height 11
click at [199, 132] on input "729" at bounding box center [201, 134] width 4 height 4
radio input "true"
click at [341, 133] on label "-856" at bounding box center [346, 131] width 55 height 11
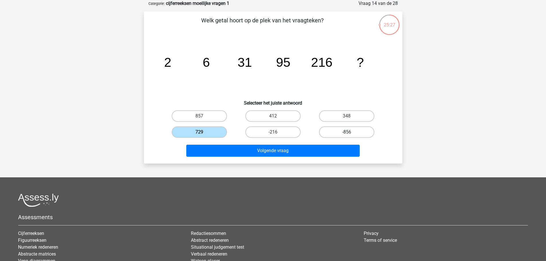
click at [347, 133] on input "-856" at bounding box center [349, 134] width 4 height 4
radio input "true"
drag, startPoint x: 349, startPoint y: 115, endPoint x: 345, endPoint y: 115, distance: 4.0
click at [349, 114] on label "348" at bounding box center [346, 115] width 55 height 11
click at [349, 116] on input "348" at bounding box center [349, 118] width 4 height 4
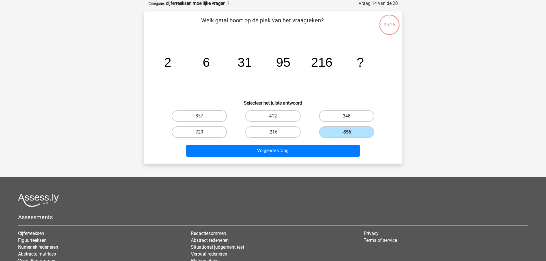
radio input "true"
click at [213, 130] on label "729" at bounding box center [199, 131] width 55 height 11
click at [203, 132] on input "729" at bounding box center [201, 134] width 4 height 4
radio input "true"
click at [348, 118] on input "348" at bounding box center [349, 118] width 4 height 4
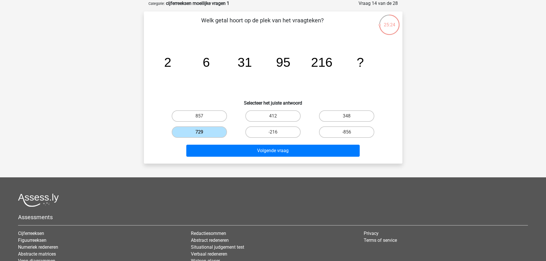
radio input "true"
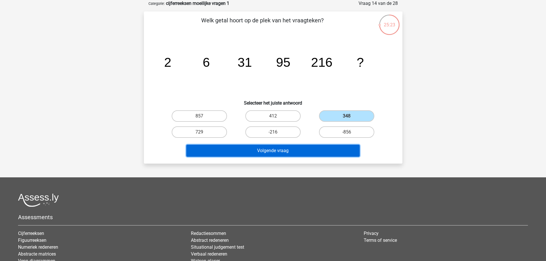
click at [318, 152] on button "Volgende vraag" at bounding box center [273, 151] width 174 height 12
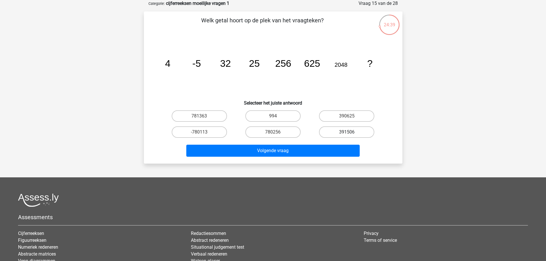
click at [342, 131] on label "391506" at bounding box center [346, 131] width 55 height 11
click at [347, 132] on input "391506" at bounding box center [349, 134] width 4 height 4
radio input "true"
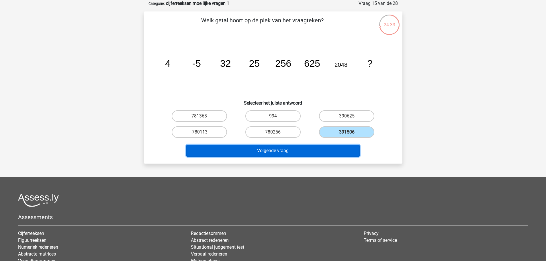
click at [297, 149] on button "Volgende vraag" at bounding box center [273, 151] width 174 height 12
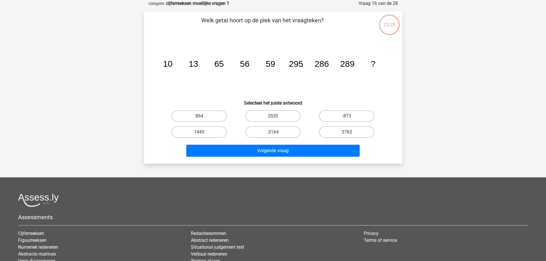
drag, startPoint x: 187, startPoint y: 131, endPoint x: 219, endPoint y: 141, distance: 34.0
click at [188, 131] on label "1445" at bounding box center [199, 131] width 55 height 11
click at [199, 132] on input "1445" at bounding box center [201, 134] width 4 height 4
radio input "true"
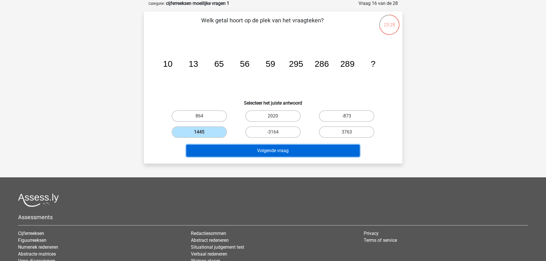
click at [275, 149] on button "Volgende vraag" at bounding box center [273, 151] width 174 height 12
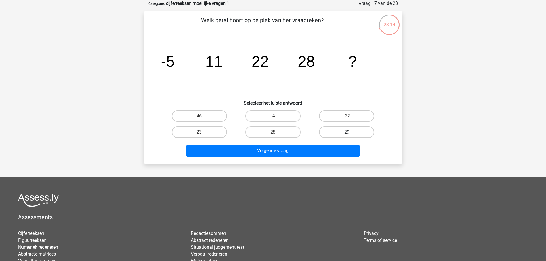
click at [373, 135] on div "29" at bounding box center [346, 131] width 69 height 11
click at [363, 134] on label "29" at bounding box center [346, 131] width 55 height 11
click at [351, 134] on input "29" at bounding box center [349, 134] width 4 height 4
radio input "true"
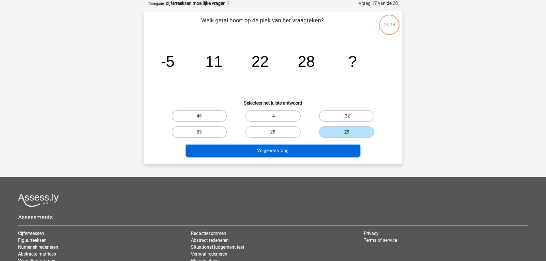
click at [336, 149] on button "Volgende vraag" at bounding box center [273, 151] width 174 height 12
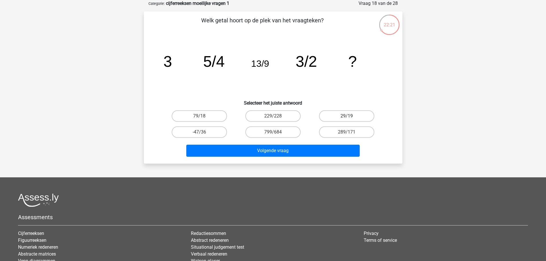
drag, startPoint x: 361, startPoint y: 112, endPoint x: 362, endPoint y: 115, distance: 3.0
click at [361, 112] on label "29/19" at bounding box center [346, 115] width 55 height 11
click at [351, 116] on input "29/19" at bounding box center [349, 118] width 4 height 4
radio input "true"
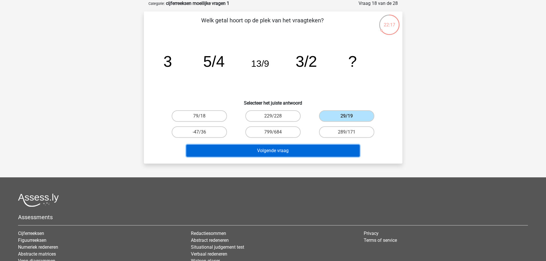
click at [317, 151] on button "Volgende vraag" at bounding box center [273, 151] width 174 height 12
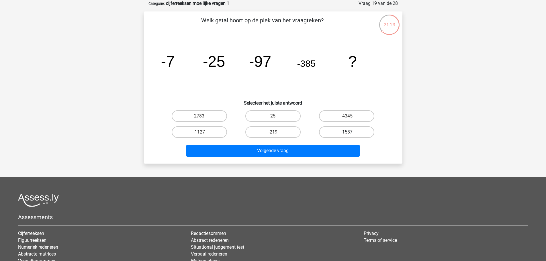
click at [344, 133] on label "-1537" at bounding box center [346, 131] width 55 height 11
click at [347, 133] on input "-1537" at bounding box center [349, 134] width 4 height 4
radio input "true"
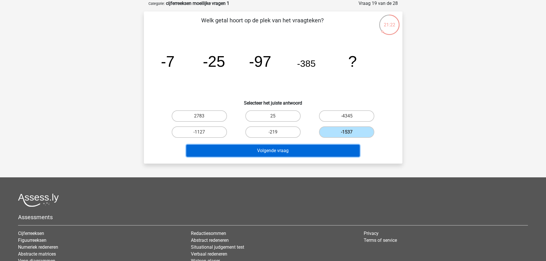
click at [325, 155] on button "Volgende vraag" at bounding box center [273, 151] width 174 height 12
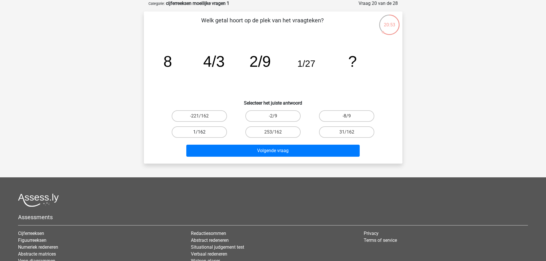
drag, startPoint x: 218, startPoint y: 133, endPoint x: 219, endPoint y: 135, distance: 3.1
click at [218, 133] on label "1/162" at bounding box center [199, 131] width 55 height 11
click at [203, 133] on input "1/162" at bounding box center [201, 134] width 4 height 4
radio input "true"
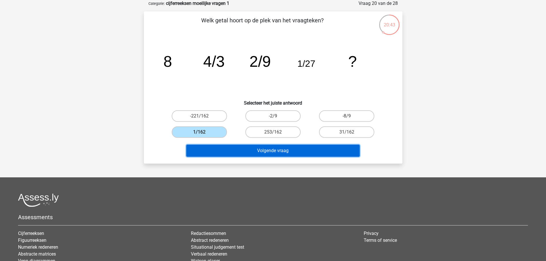
click at [285, 150] on button "Volgende vraag" at bounding box center [273, 151] width 174 height 12
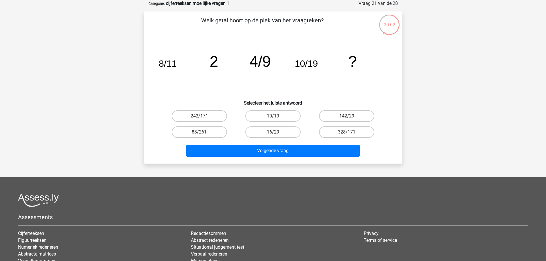
click at [279, 134] on label "16/29" at bounding box center [273, 131] width 55 height 11
click at [277, 134] on input "16/29" at bounding box center [275, 134] width 4 height 4
radio input "true"
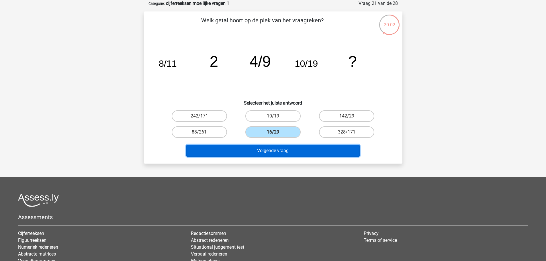
click at [297, 153] on button "Volgende vraag" at bounding box center [273, 151] width 174 height 12
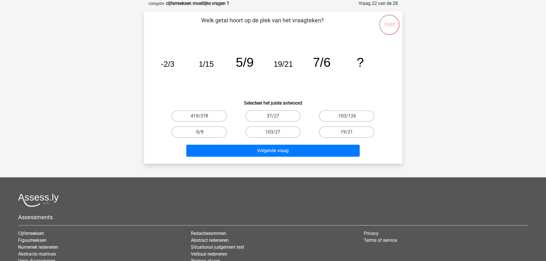
click at [223, 130] on label "-5/9" at bounding box center [199, 131] width 55 height 11
click at [203, 132] on input "-5/9" at bounding box center [201, 134] width 4 height 4
radio input "true"
click at [289, 110] on label "37/27" at bounding box center [273, 115] width 55 height 11
click at [277, 116] on input "37/27" at bounding box center [275, 118] width 4 height 4
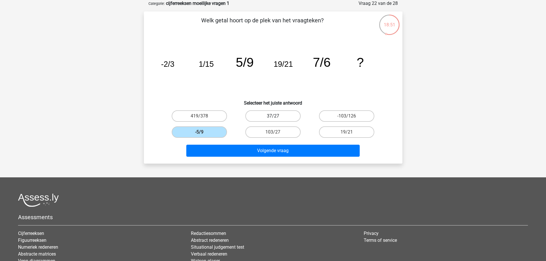
radio input "true"
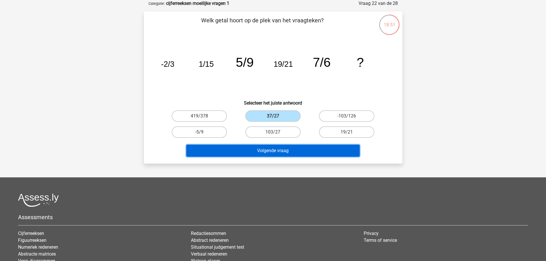
click at [334, 154] on button "Volgende vraag" at bounding box center [273, 151] width 174 height 12
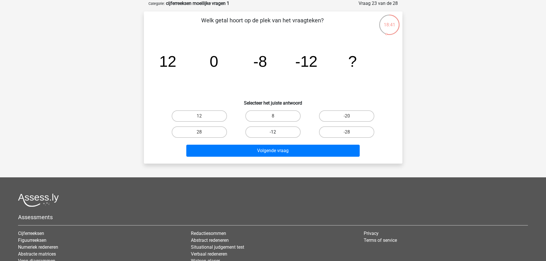
drag, startPoint x: 284, startPoint y: 131, endPoint x: 289, endPoint y: 137, distance: 8.5
click at [284, 131] on label "-12" at bounding box center [273, 131] width 55 height 11
click at [277, 132] on input "-12" at bounding box center [275, 134] width 4 height 4
radio input "true"
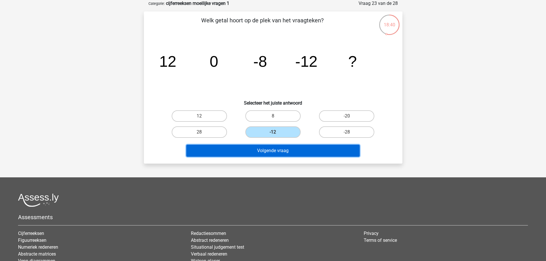
click at [304, 155] on button "Volgende vraag" at bounding box center [273, 151] width 174 height 12
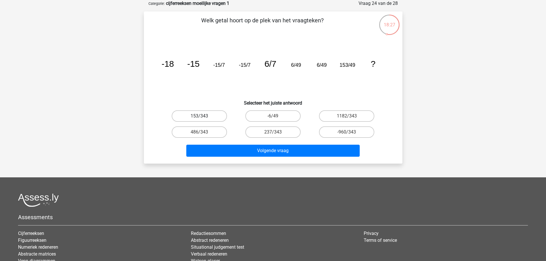
click at [216, 116] on label "153/343" at bounding box center [199, 115] width 55 height 11
click at [203, 116] on input "153/343" at bounding box center [201, 118] width 4 height 4
radio input "true"
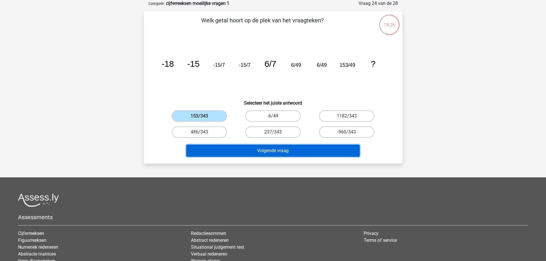
click at [264, 150] on button "Volgende vraag" at bounding box center [273, 151] width 174 height 12
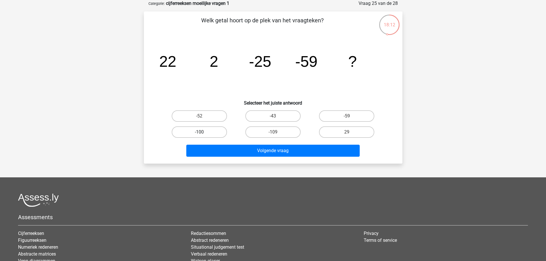
click at [214, 131] on label "-100" at bounding box center [199, 131] width 55 height 11
click at [203, 132] on input "-100" at bounding box center [201, 134] width 4 height 4
radio input "true"
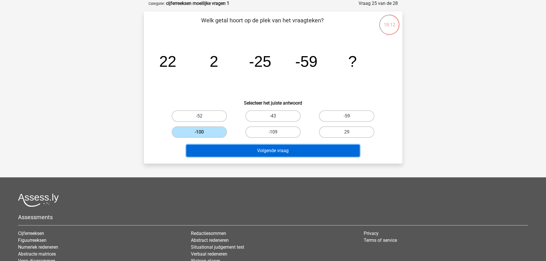
click at [278, 155] on button "Volgende vraag" at bounding box center [273, 151] width 174 height 12
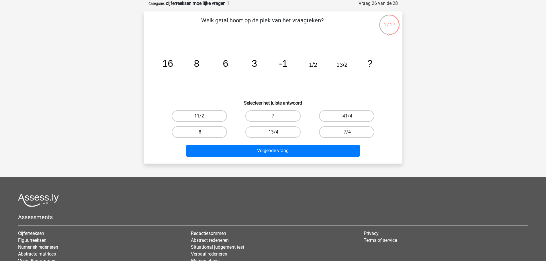
click at [283, 135] on label "-13/4" at bounding box center [273, 131] width 55 height 11
click at [277, 135] on input "-13/4" at bounding box center [275, 134] width 4 height 4
radio input "true"
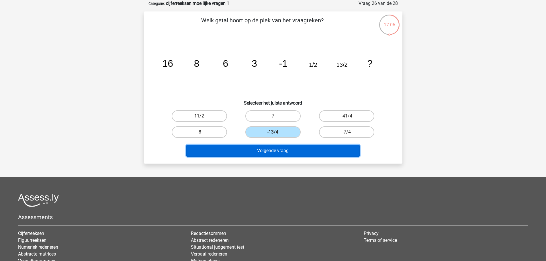
click at [317, 149] on button "Volgende vraag" at bounding box center [273, 151] width 174 height 12
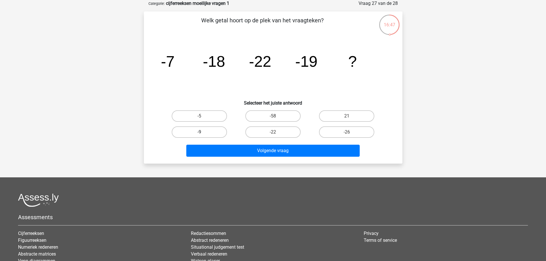
click at [218, 136] on label "-9" at bounding box center [199, 131] width 55 height 11
click at [203, 136] on input "-9" at bounding box center [201, 134] width 4 height 4
radio input "true"
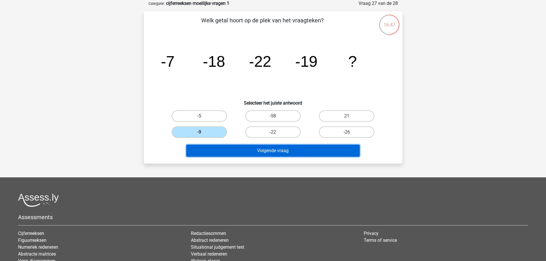
click at [263, 146] on button "Volgende vraag" at bounding box center [273, 151] width 174 height 12
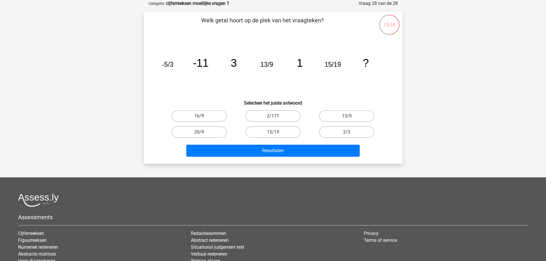
drag, startPoint x: 210, startPoint y: 119, endPoint x: 223, endPoint y: 126, distance: 15.2
click at [211, 119] on label "16/9" at bounding box center [199, 115] width 55 height 11
click at [203, 119] on input "16/9" at bounding box center [201, 118] width 4 height 4
radio input "true"
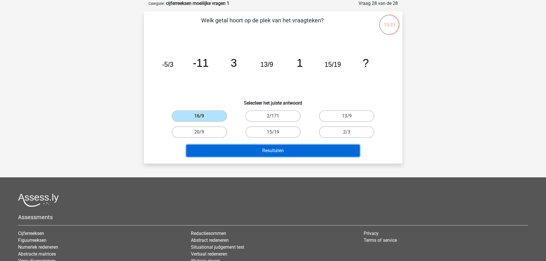
click at [291, 151] on button "Resultaten" at bounding box center [273, 151] width 174 height 12
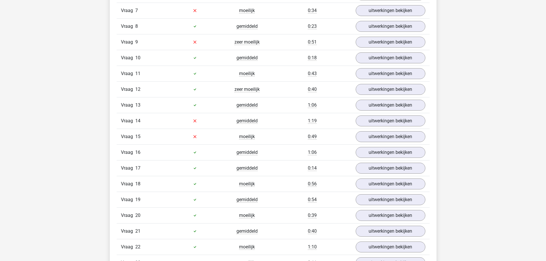
scroll to position [746, 0]
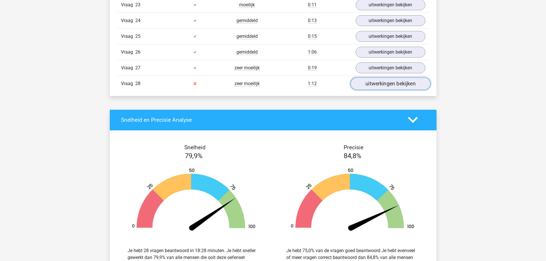
click at [387, 88] on link "uitwerkingen bekijken" at bounding box center [391, 83] width 80 height 13
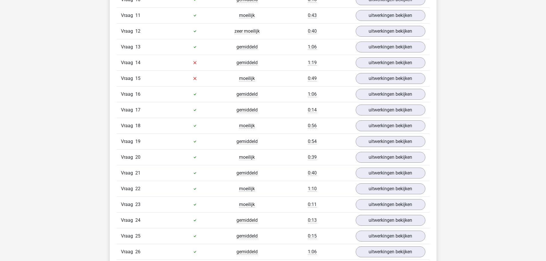
scroll to position [516, 0]
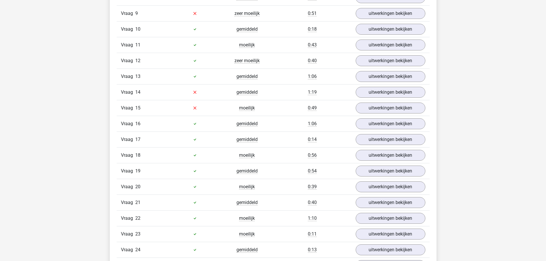
click at [404, 100] on div "Vraag 15 moeilijk 0:49 uitwerkingen bekijken" at bounding box center [273, 108] width 313 height 16
click at [404, 105] on link "uitwerkingen bekijken" at bounding box center [391, 108] width 80 height 13
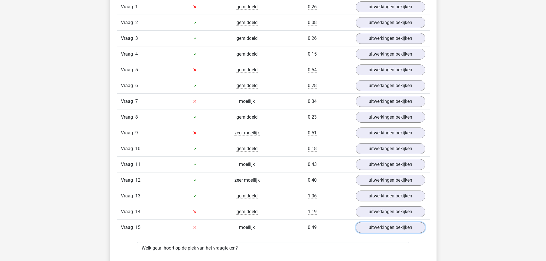
scroll to position [459, 0]
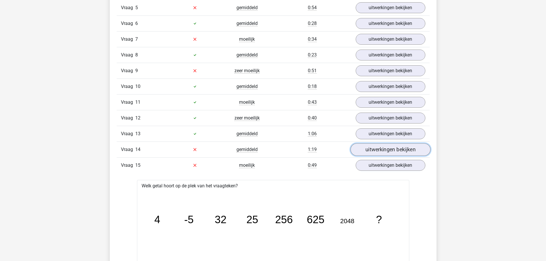
click at [387, 145] on link "uitwerkingen bekijken" at bounding box center [391, 149] width 80 height 13
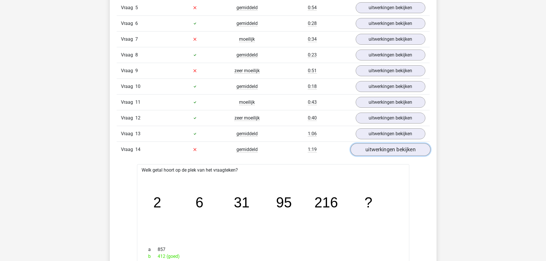
click at [403, 151] on link "uitwerkingen bekijken" at bounding box center [391, 149] width 80 height 13
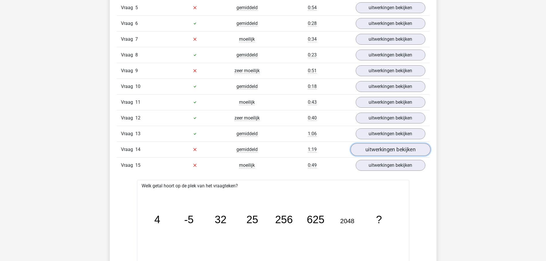
click at [402, 151] on link "uitwerkingen bekijken" at bounding box center [391, 149] width 80 height 13
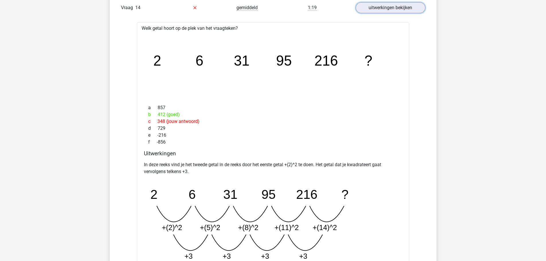
scroll to position [602, 0]
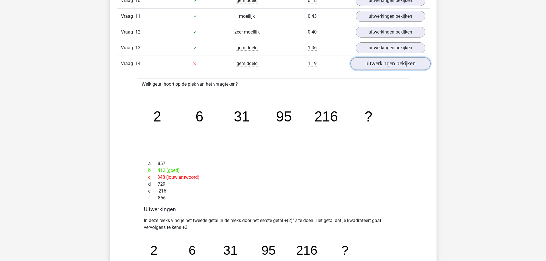
click at [383, 66] on link "uitwerkingen bekijken" at bounding box center [391, 63] width 80 height 13
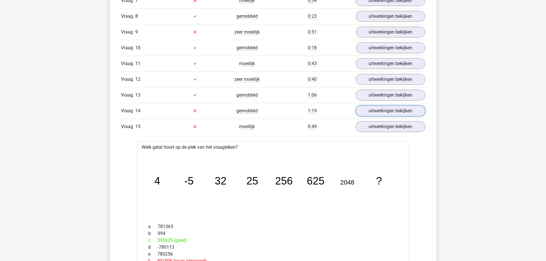
scroll to position [459, 0]
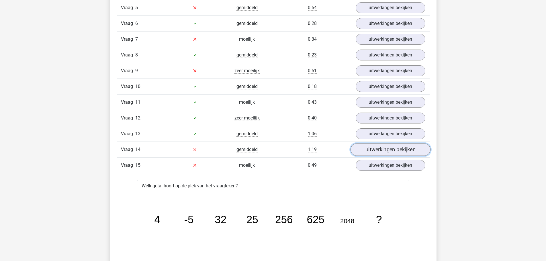
click at [396, 149] on link "uitwerkingen bekijken" at bounding box center [391, 149] width 80 height 13
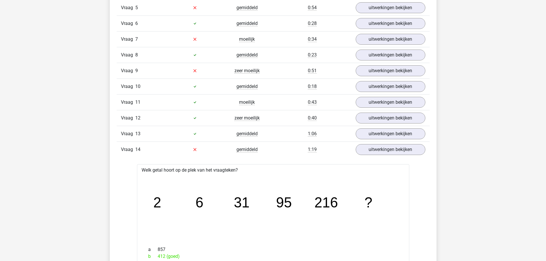
click at [399, 143] on div "Vraag 14 gemiddeld 1:19 uitwerkingen bekijken" at bounding box center [273, 150] width 313 height 16
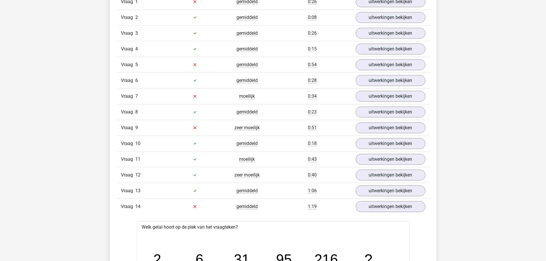
scroll to position [402, 0]
click at [405, 124] on link "uitwerkingen bekijken" at bounding box center [391, 128] width 80 height 13
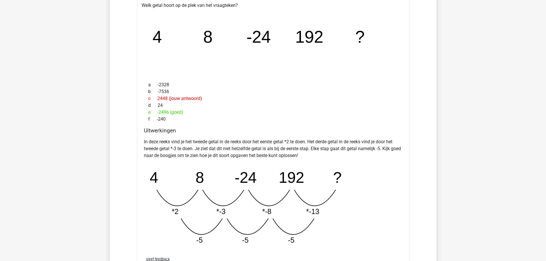
scroll to position [430, 0]
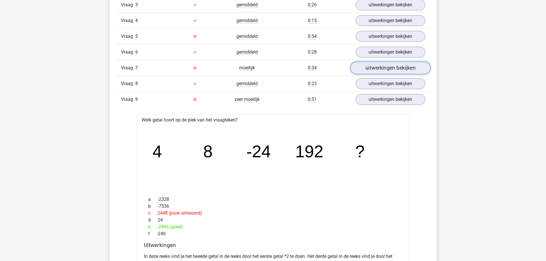
click at [379, 67] on link "uitwerkingen bekijken" at bounding box center [391, 68] width 80 height 13
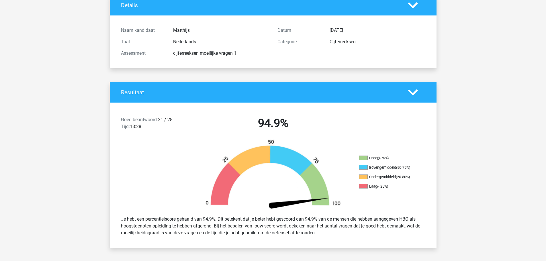
scroll to position [0, 0]
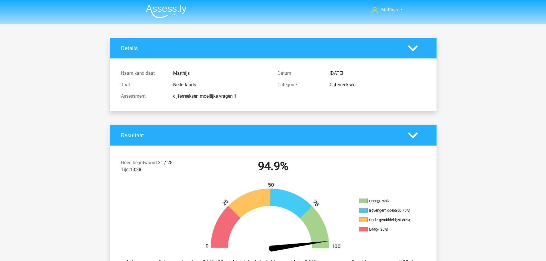
click at [176, 6] on img at bounding box center [166, 11] width 41 height 13
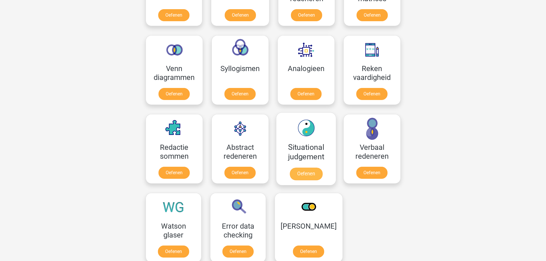
scroll to position [373, 0]
